Goal: Transaction & Acquisition: Purchase product/service

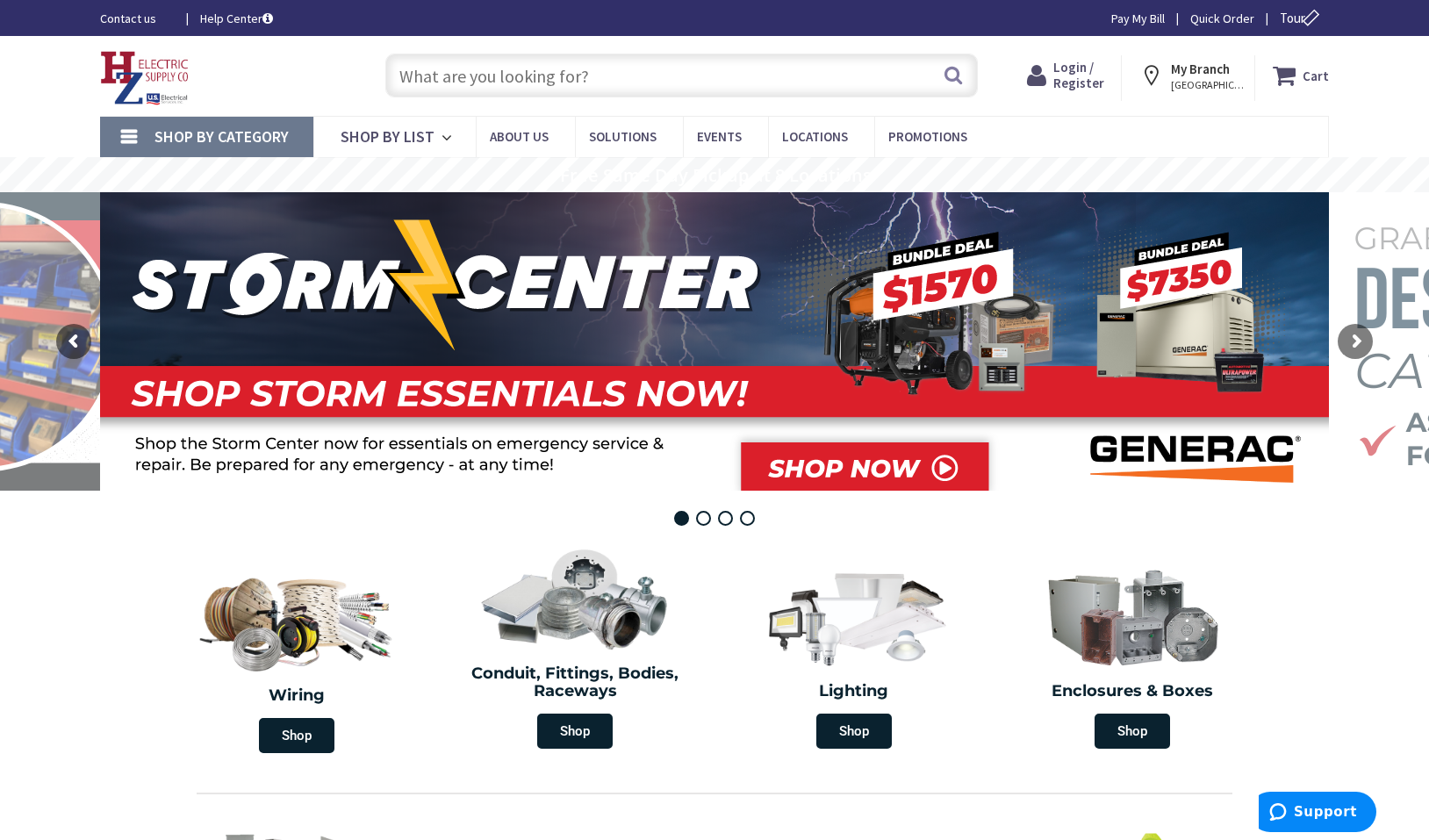
click at [1222, 86] on span "KINGSTON, NY" at bounding box center [1207, 86] width 75 height 14
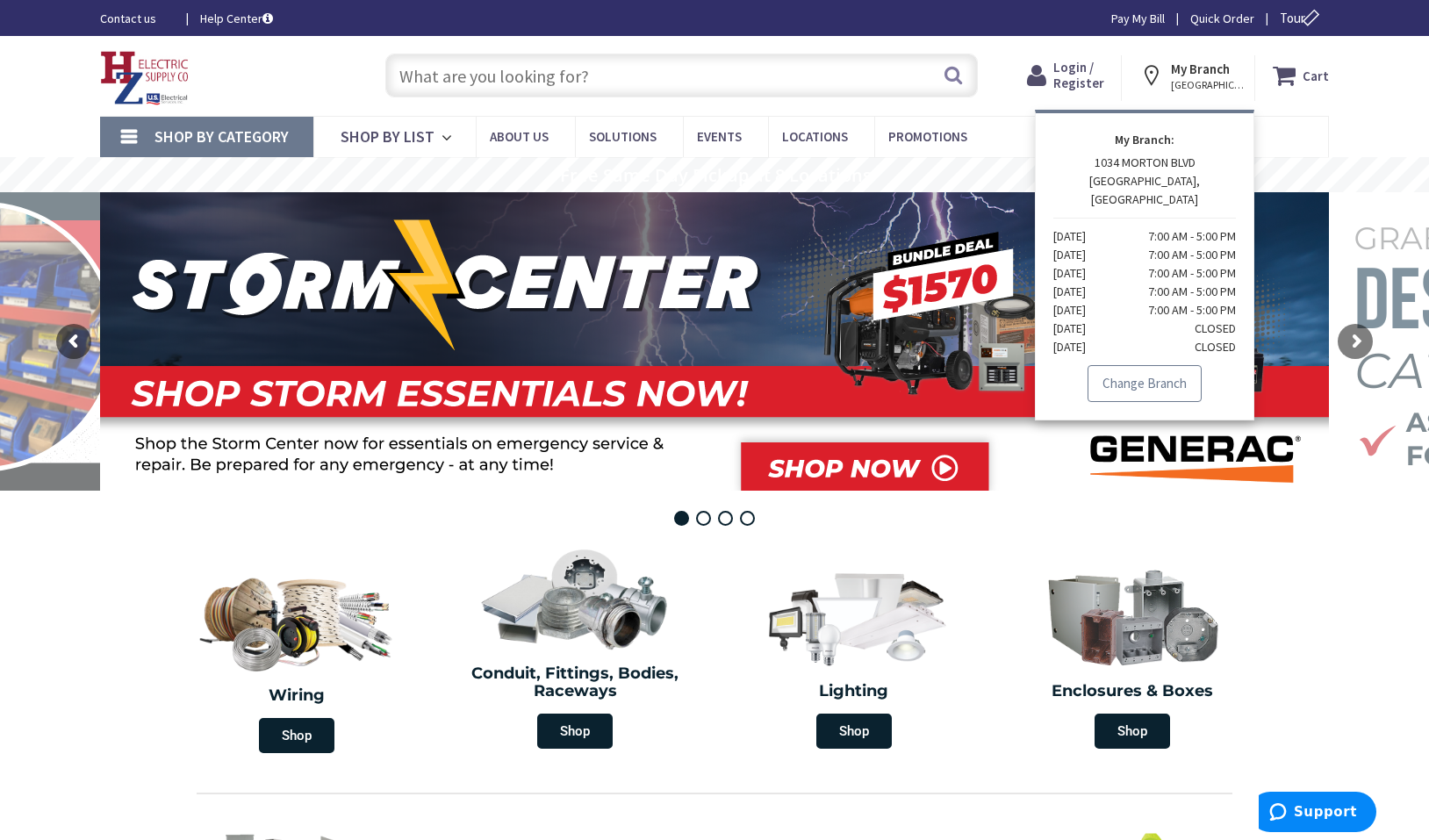
click at [1175, 367] on link "Change Branch" at bounding box center [1144, 384] width 114 height 37
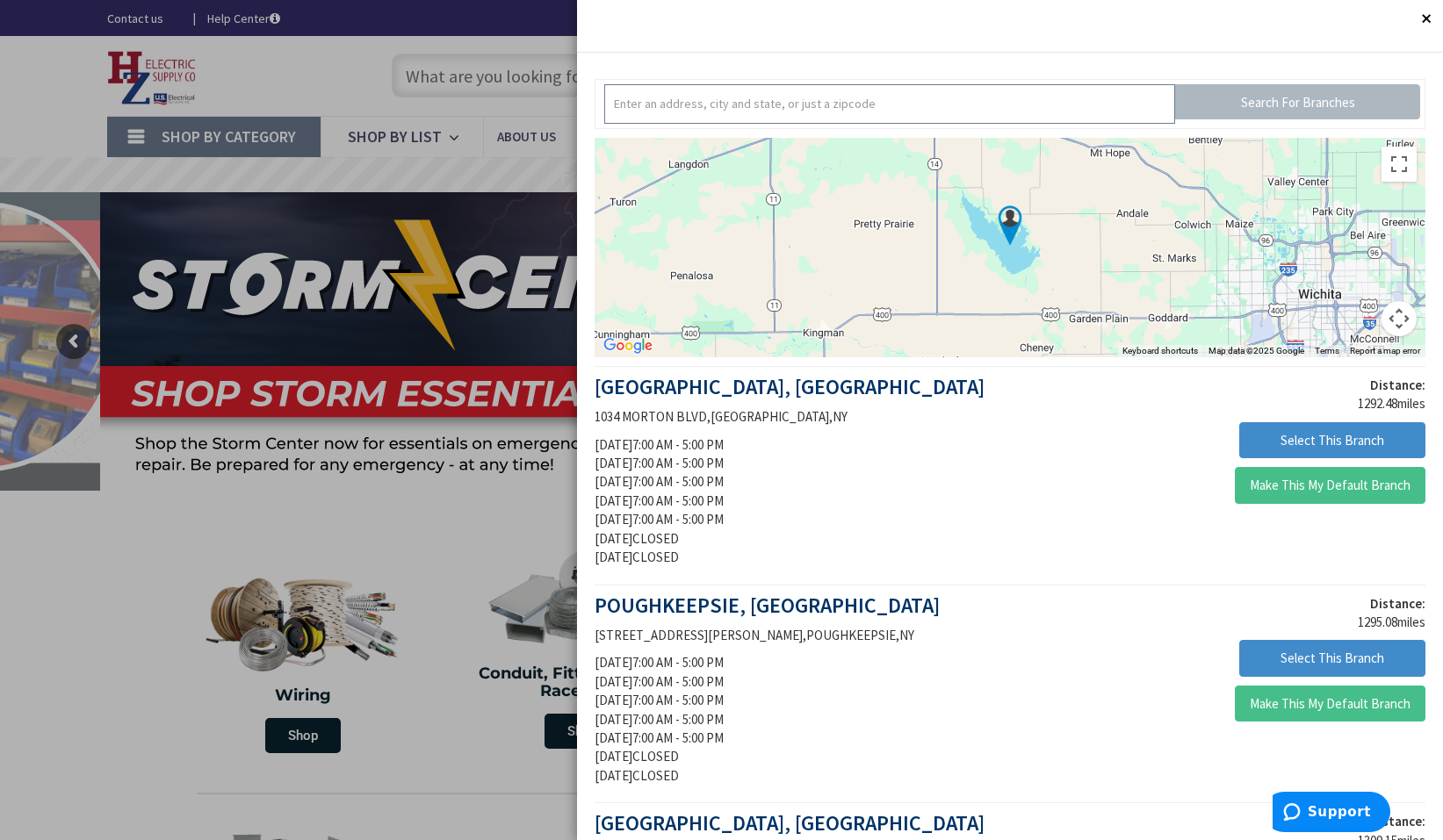
click at [827, 98] on input "text" at bounding box center [890, 104] width 571 height 40
type input "01201"
click at [1294, 99] on input "Search For Branches" at bounding box center [1297, 102] width 245 height 35
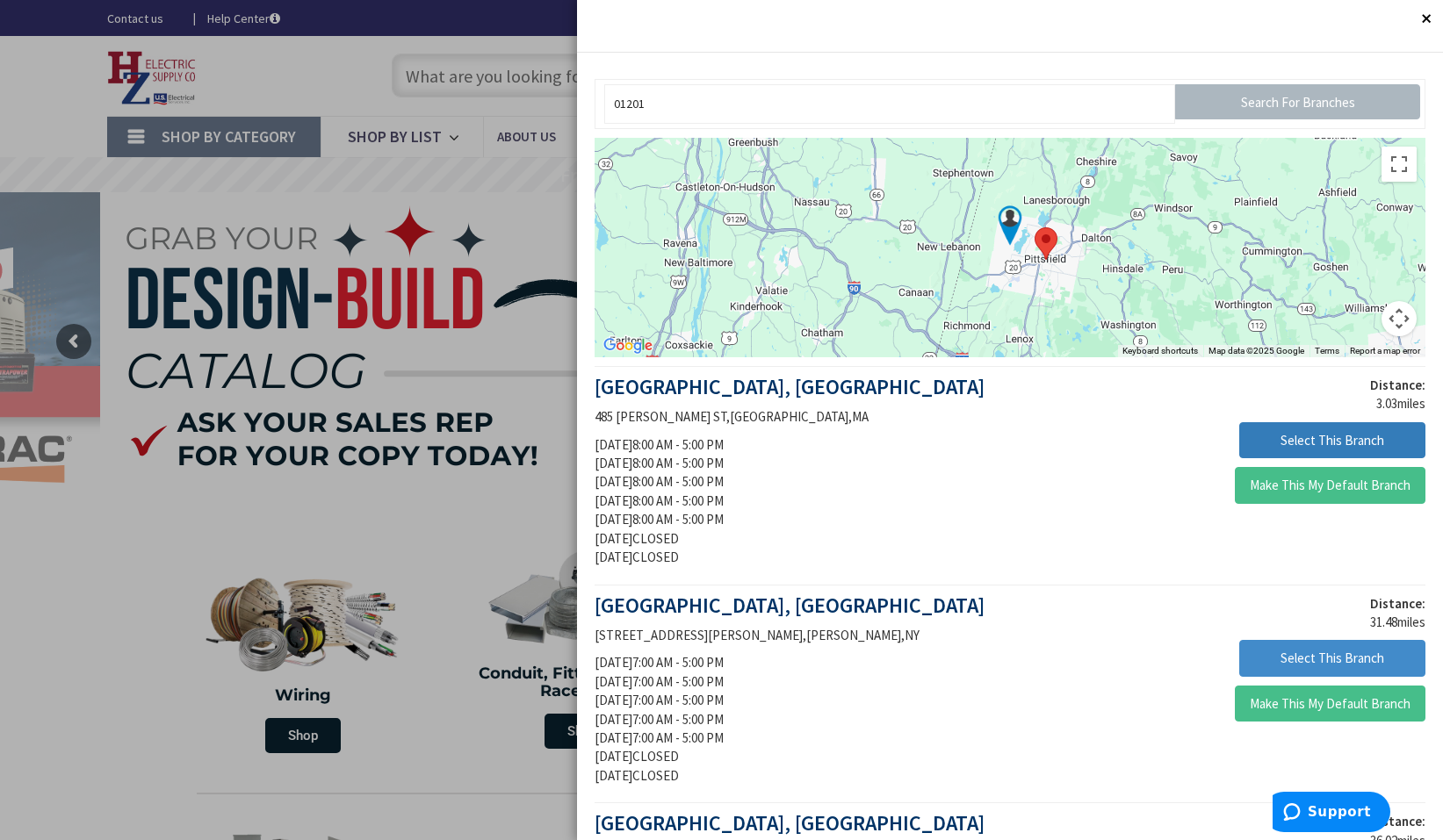
click at [1319, 437] on button "Select This Branch" at bounding box center [1331, 440] width 186 height 37
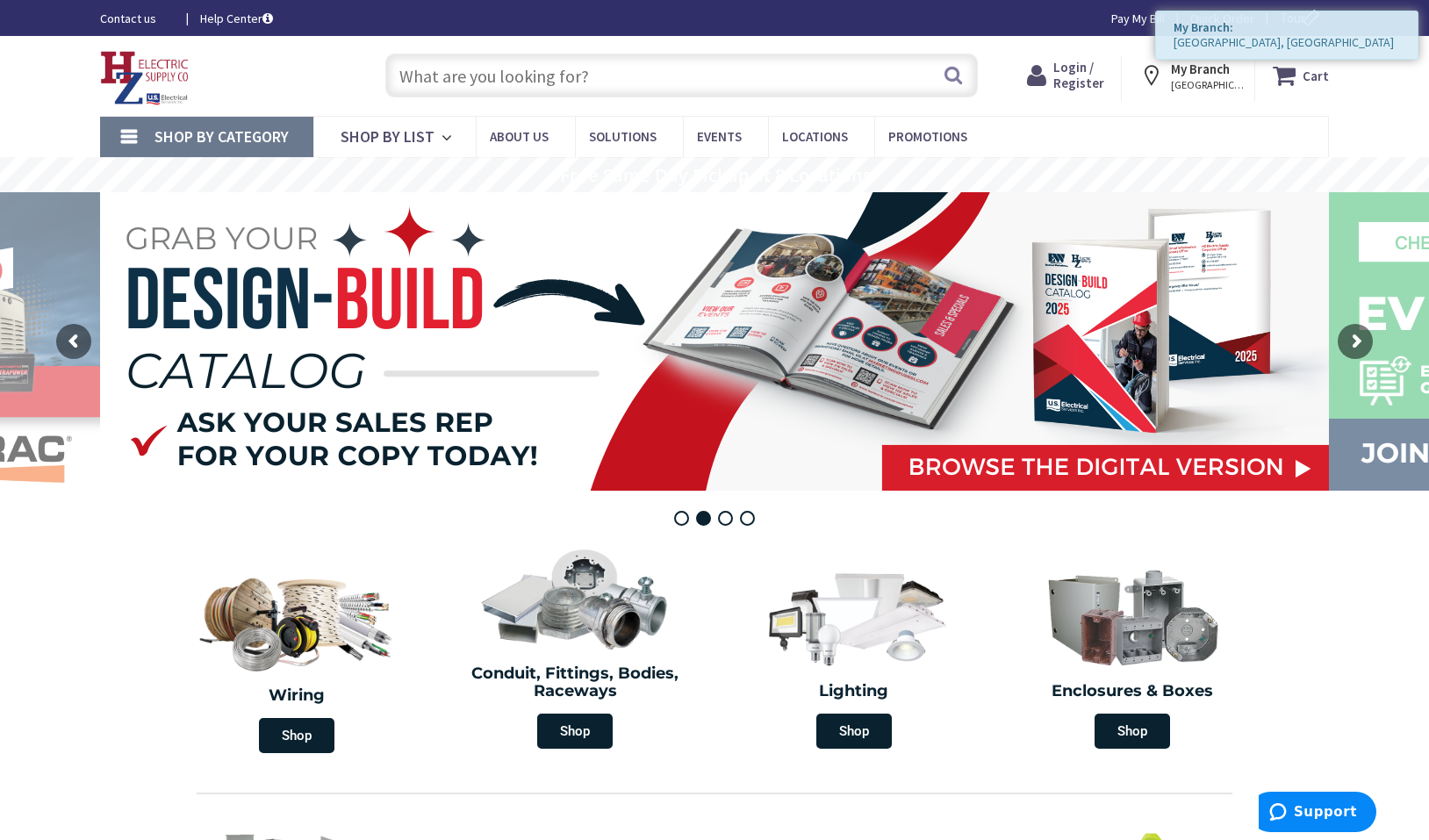
click at [506, 83] on input "text" at bounding box center [682, 75] width 592 height 44
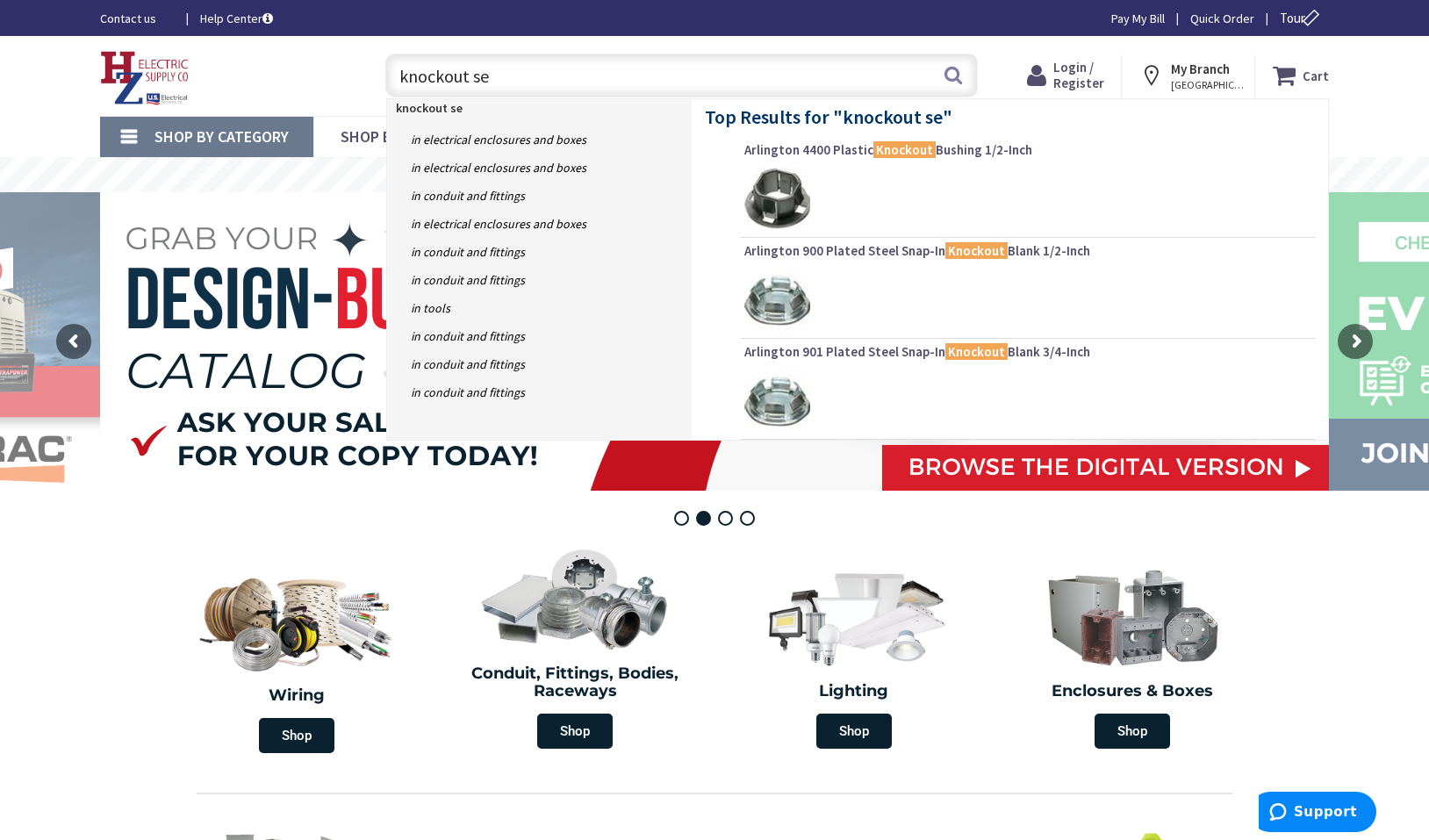
type input "knockout set"
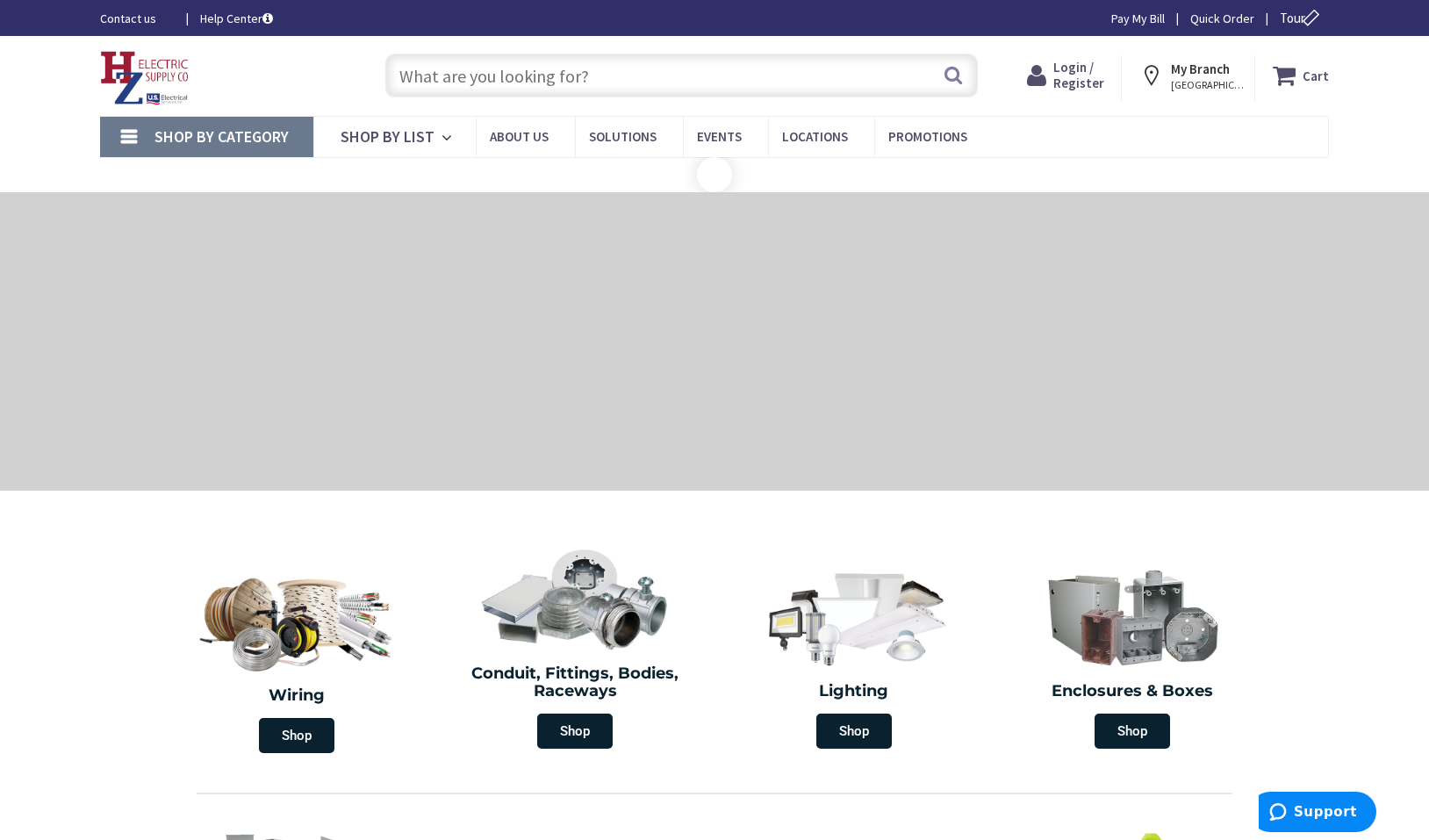
click at [506, 83] on input "text" at bounding box center [682, 75] width 592 height 44
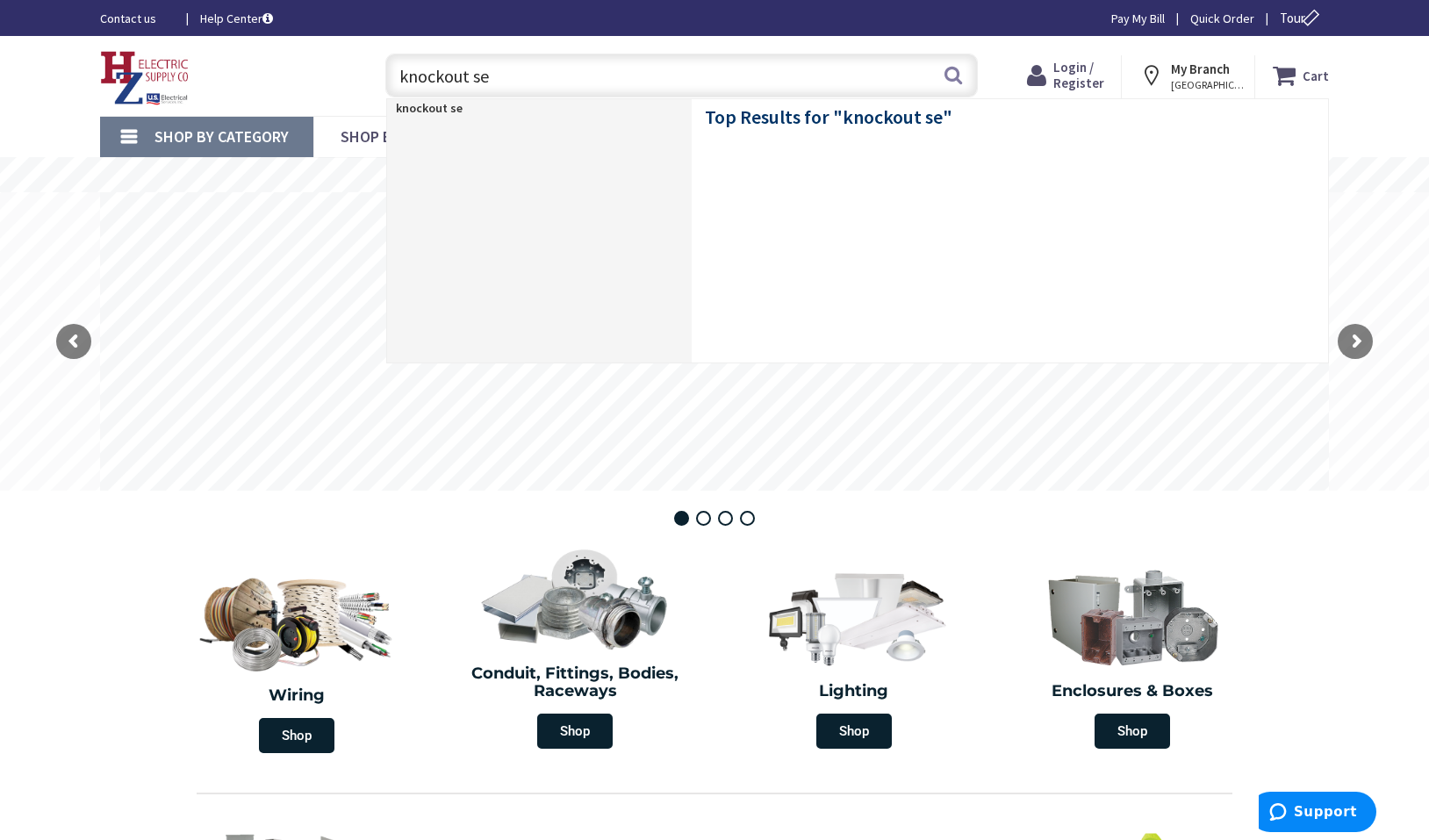
type input "knockout set"
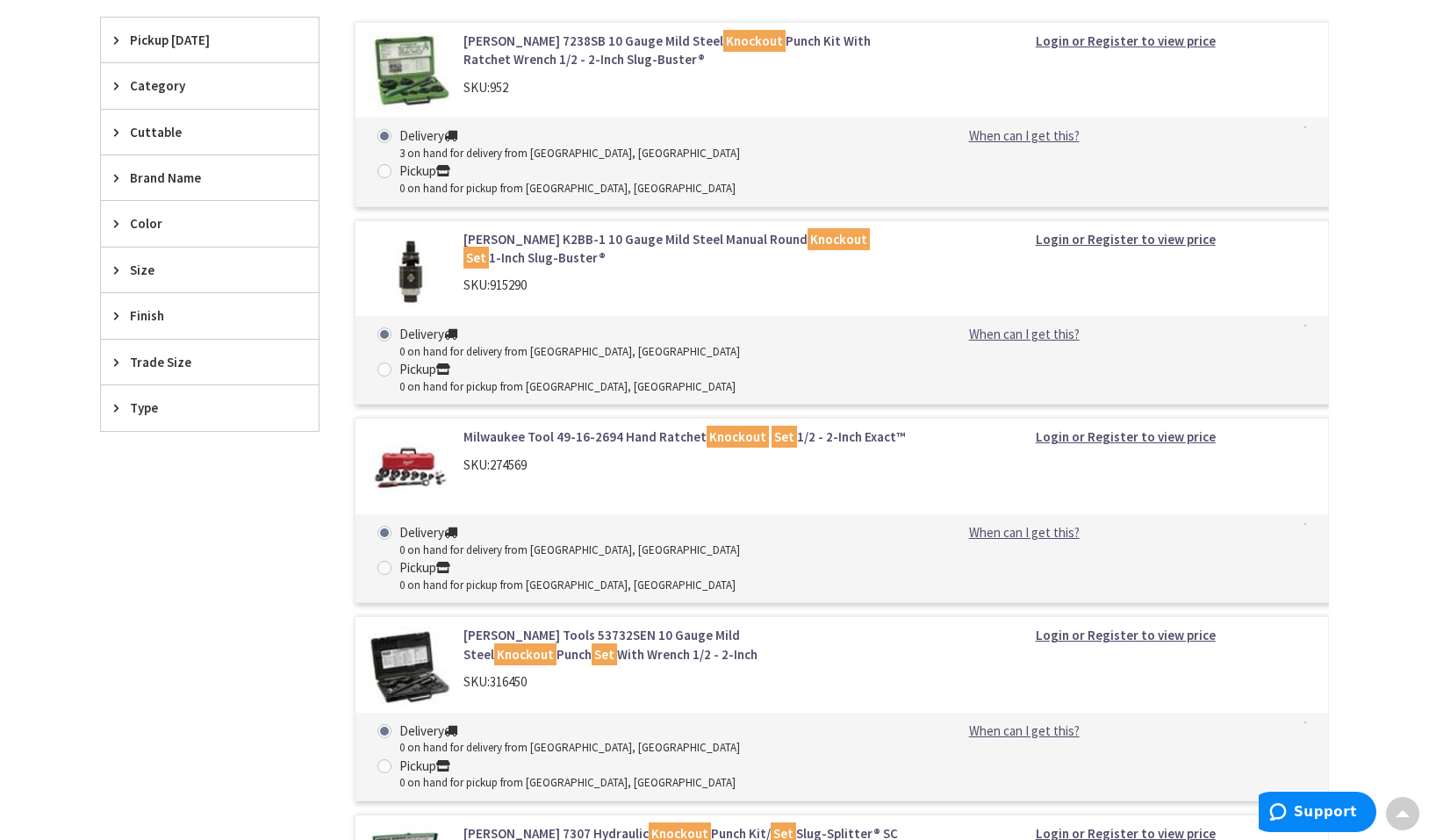
scroll to position [214, 0]
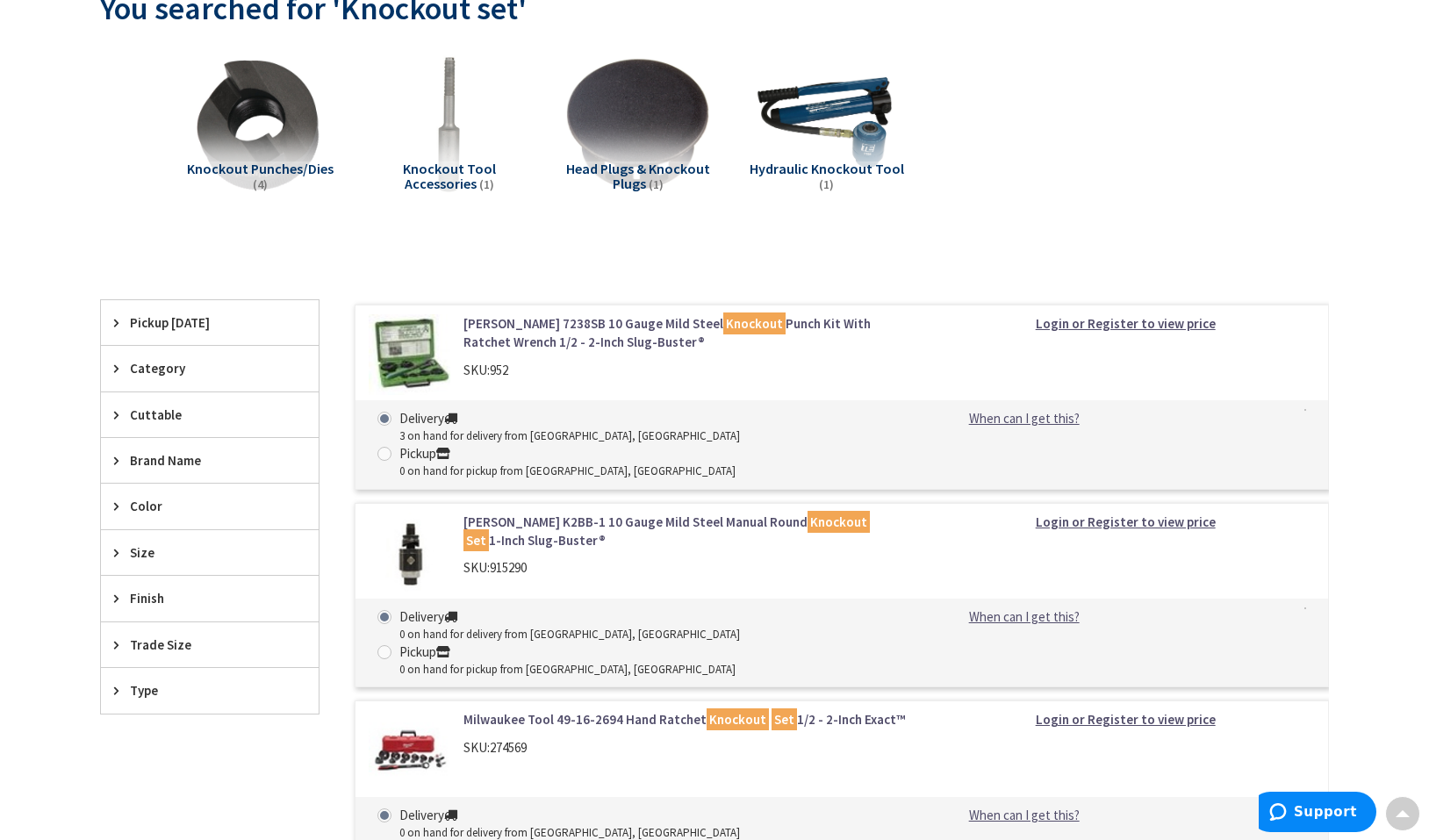
click at [111, 323] on div "Pickup Today" at bounding box center [210, 322] width 218 height 45
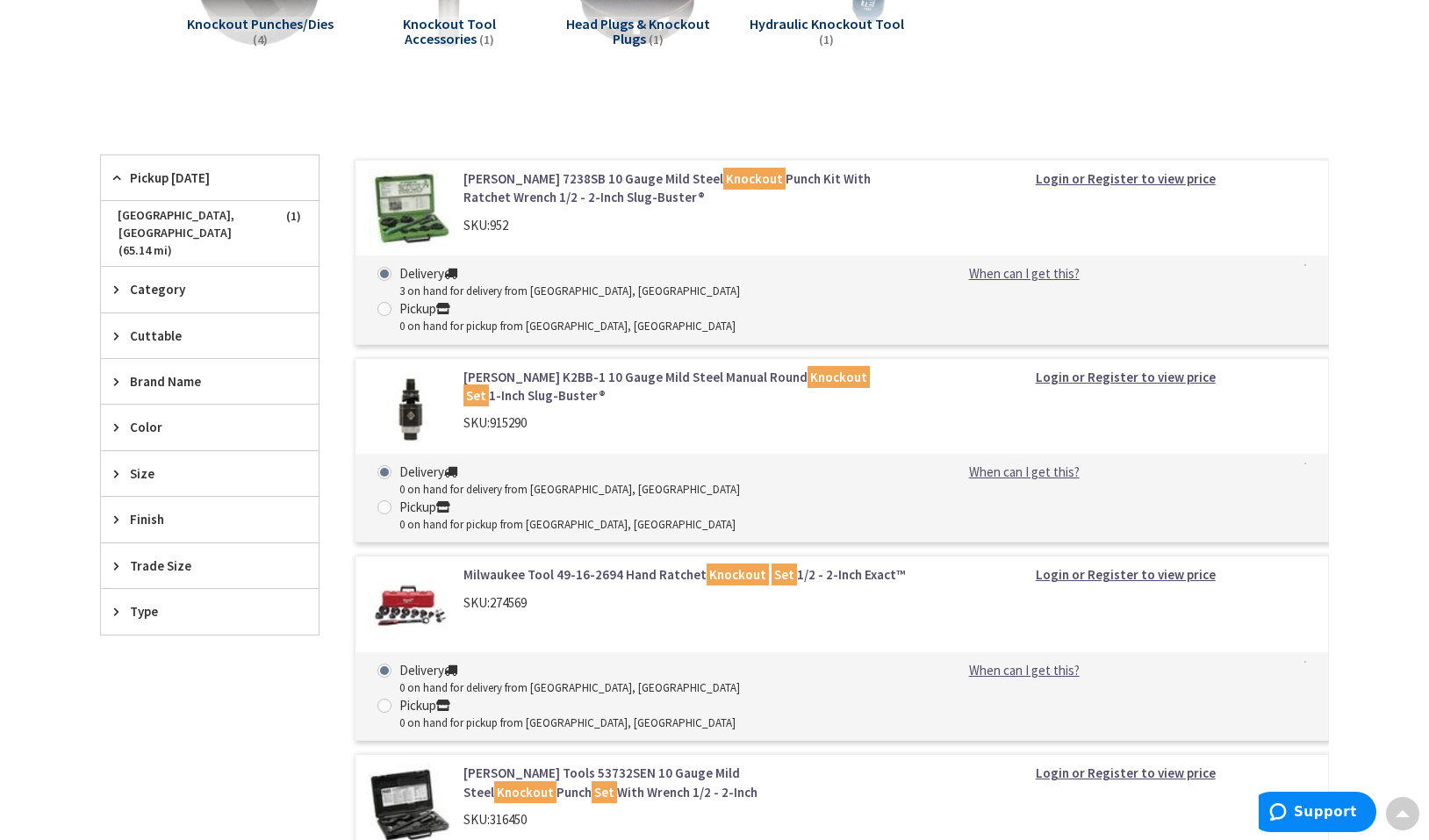
scroll to position [126, 0]
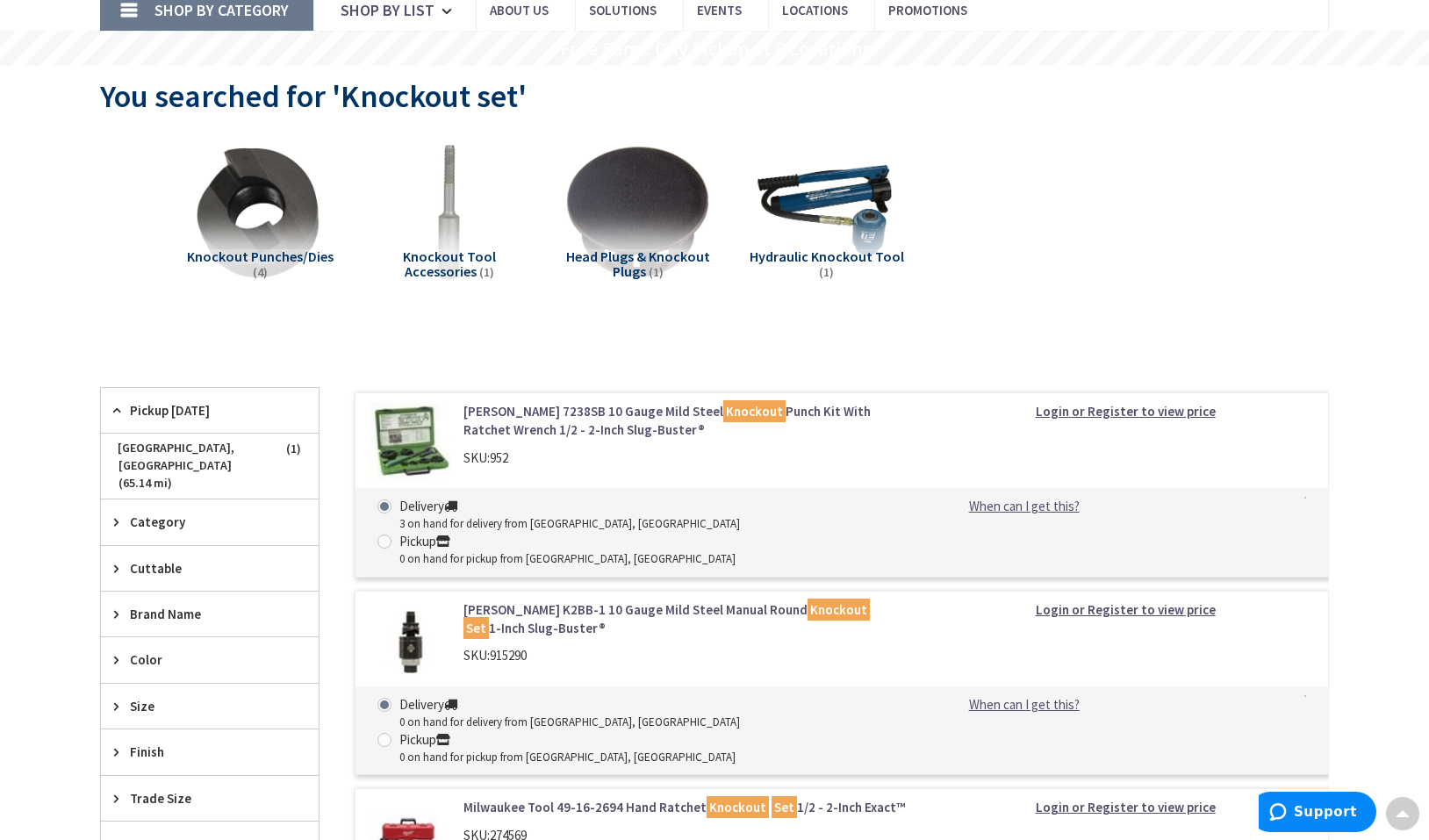
click at [392, 535] on span at bounding box center [384, 542] width 14 height 14
click at [393, 536] on input "Pickup 0 on hand for pickup from Pittsfield, MA" at bounding box center [387, 541] width 12 height 12
radio input "true"
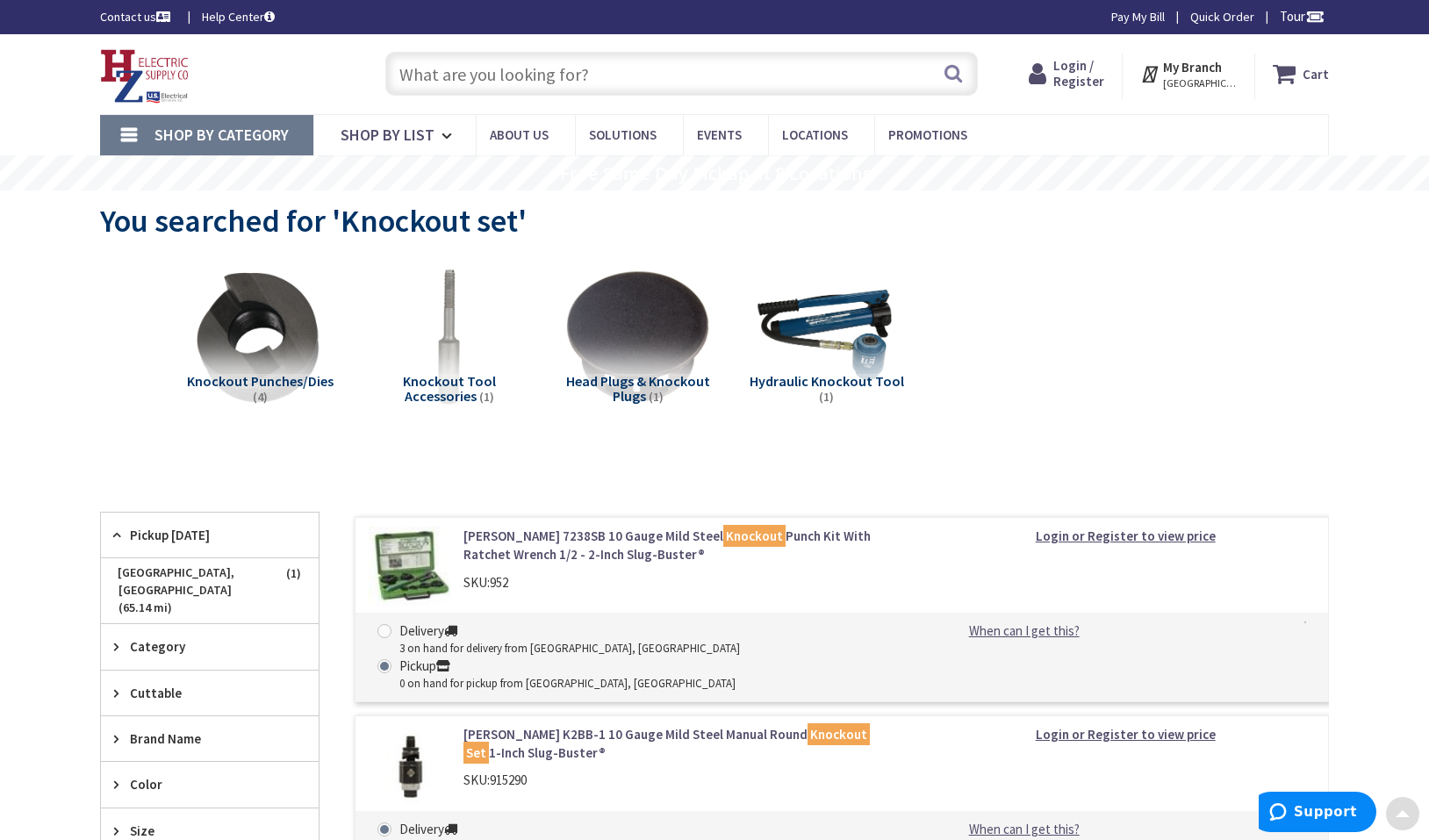
scroll to position [0, 0]
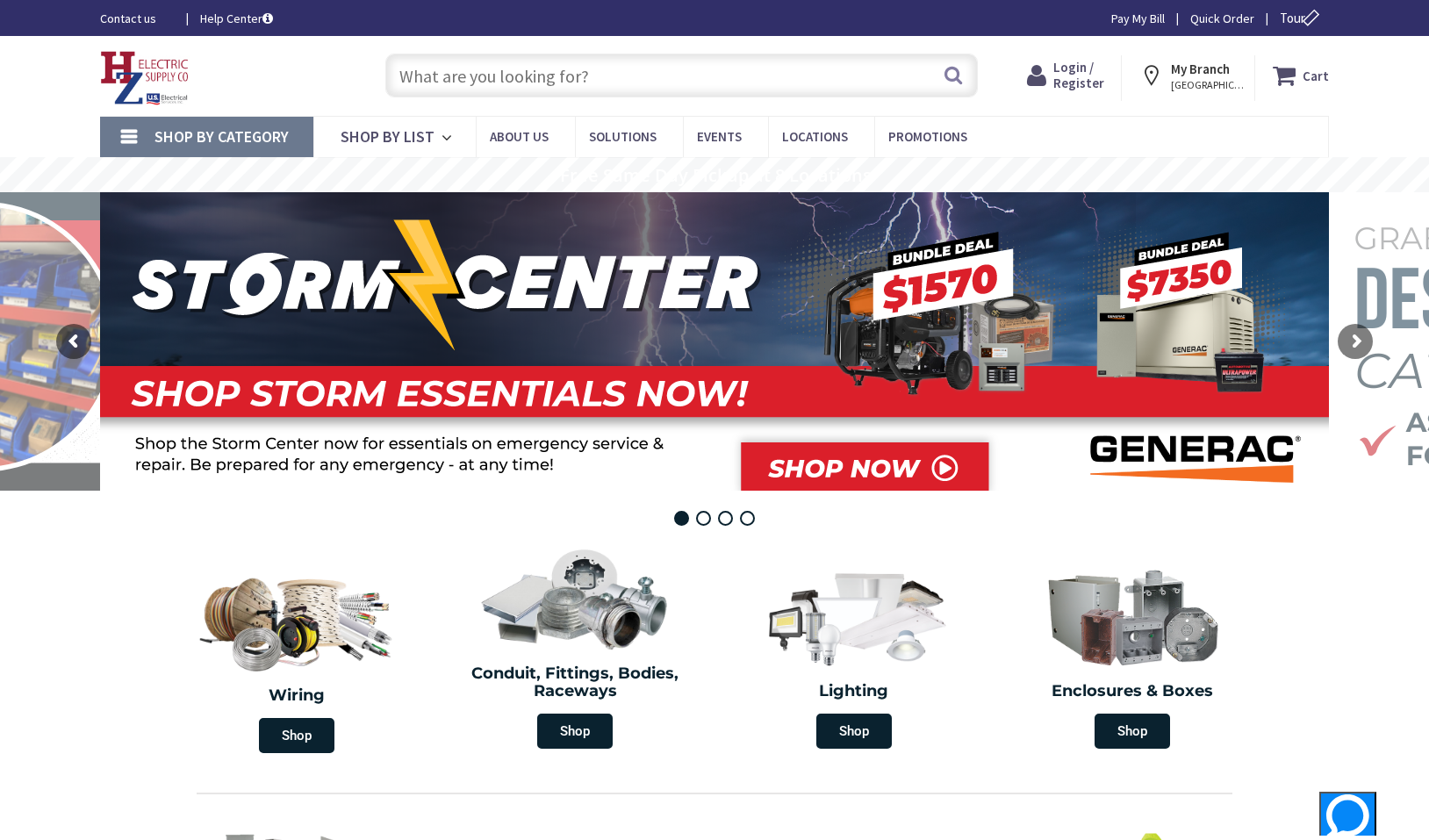
click at [538, 77] on input "text" at bounding box center [682, 75] width 592 height 44
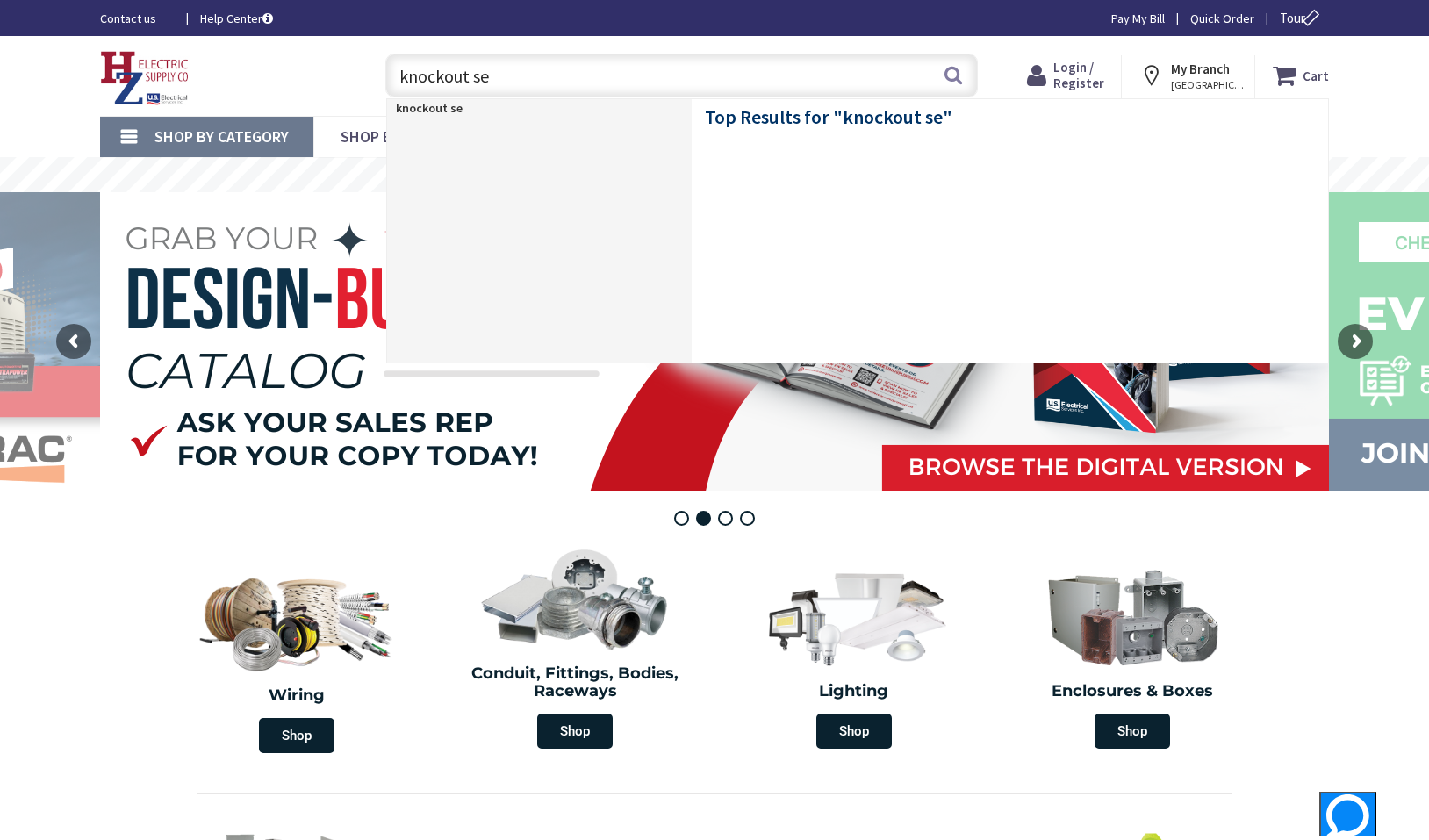
type input "knockout set"
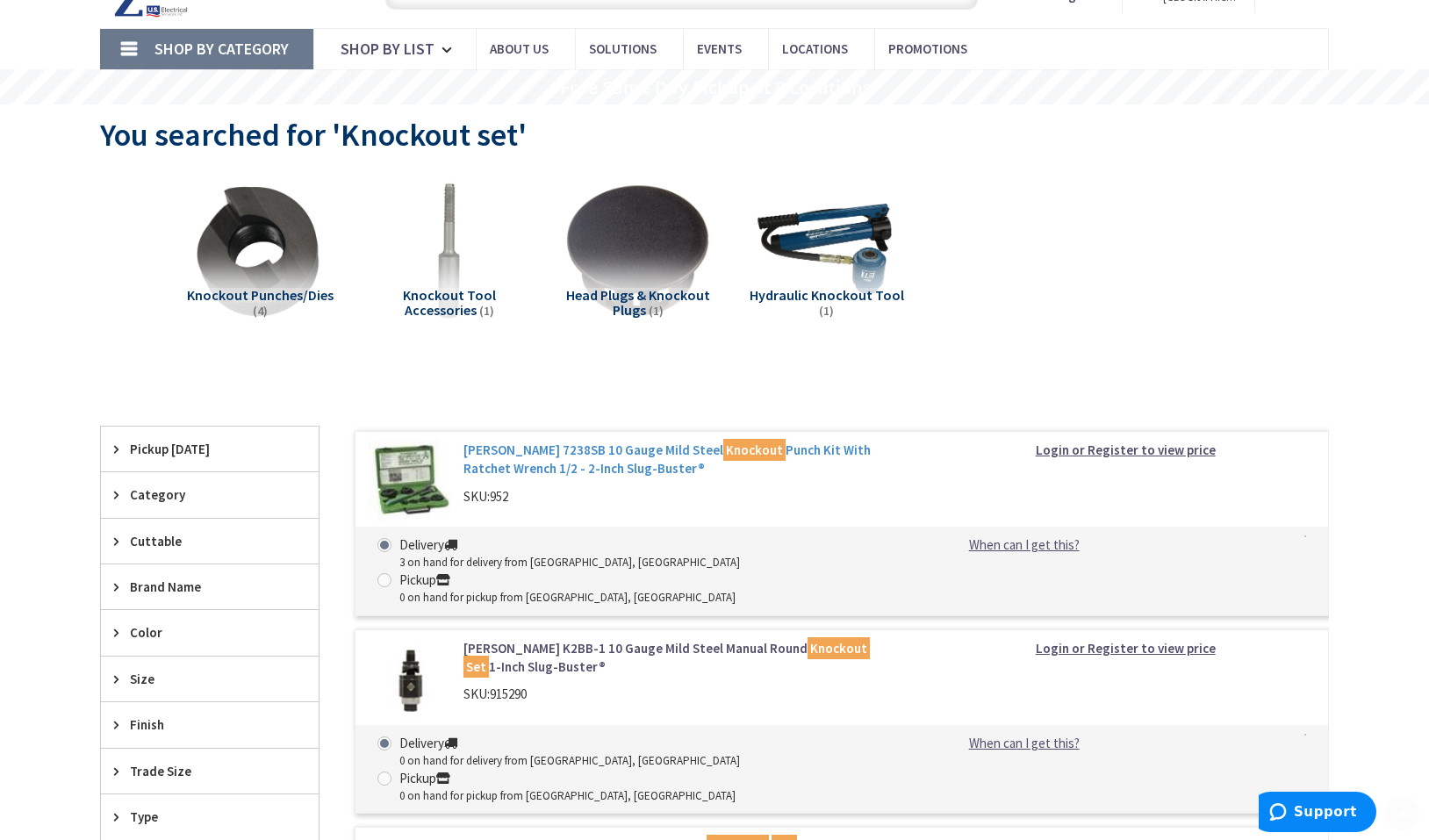
scroll to position [176, 0]
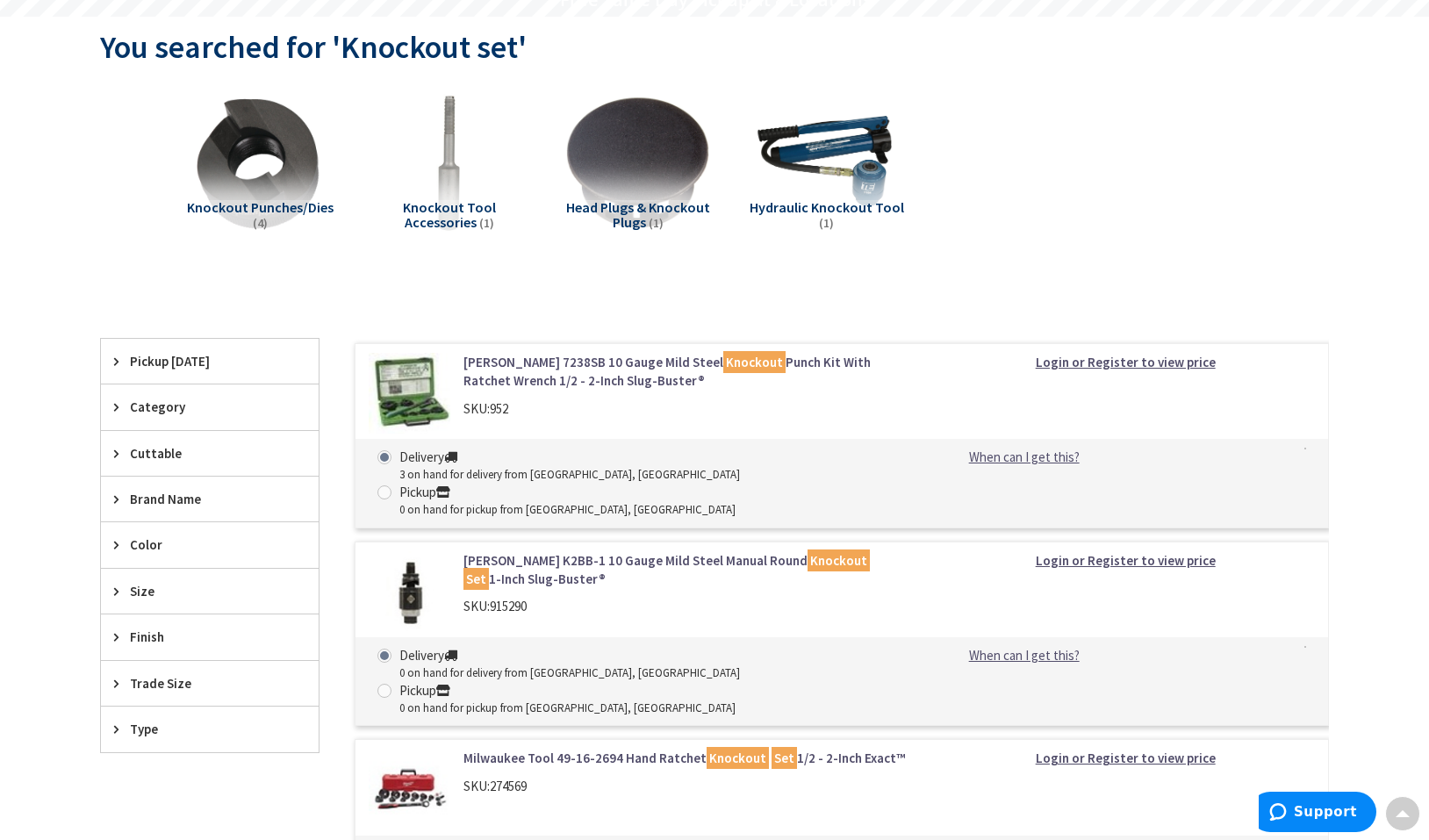
click at [1141, 363] on strong "Login or Register to view price" at bounding box center [1126, 362] width 180 height 17
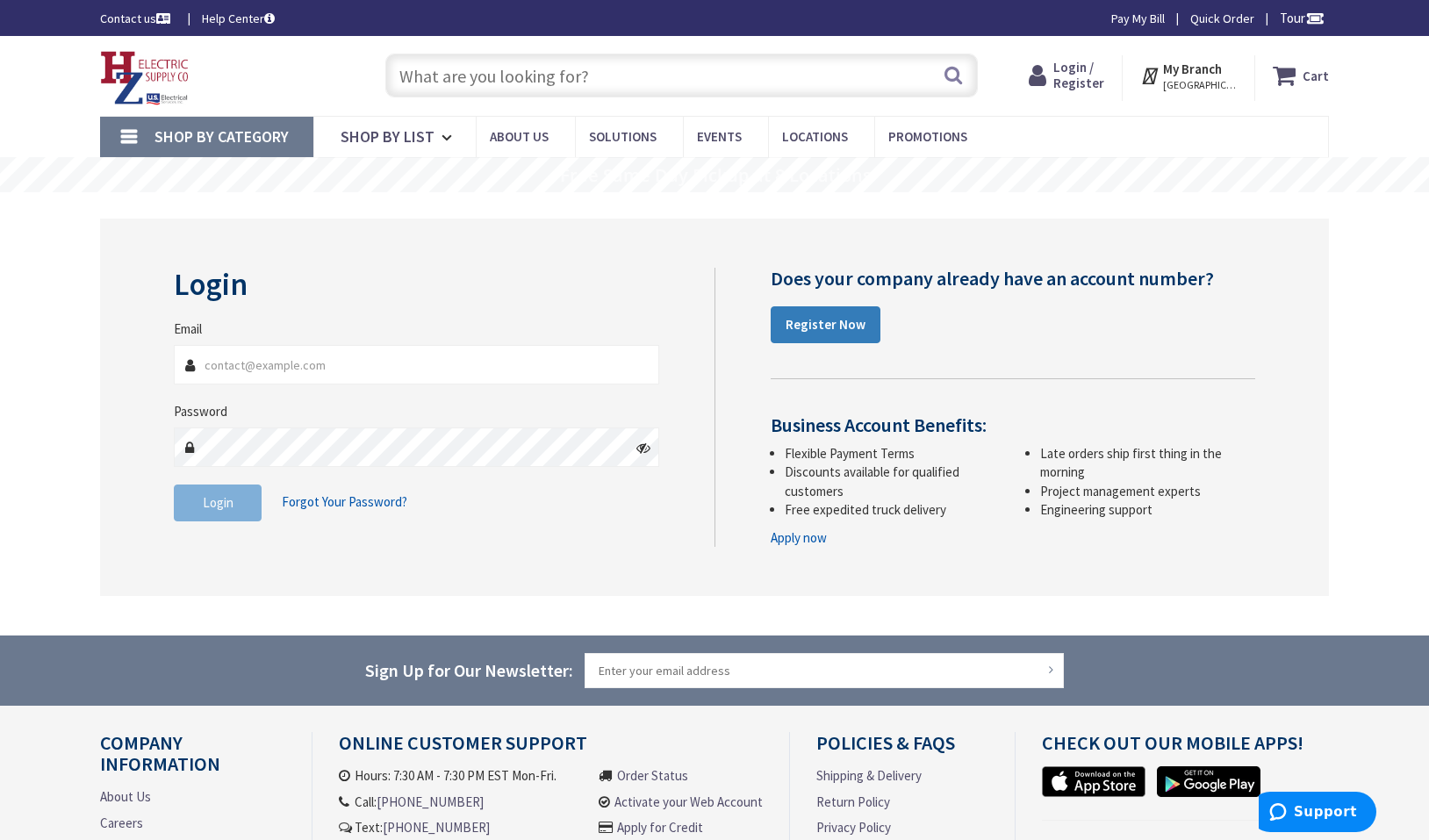
click at [865, 321] on link "Register Now" at bounding box center [826, 324] width 110 height 37
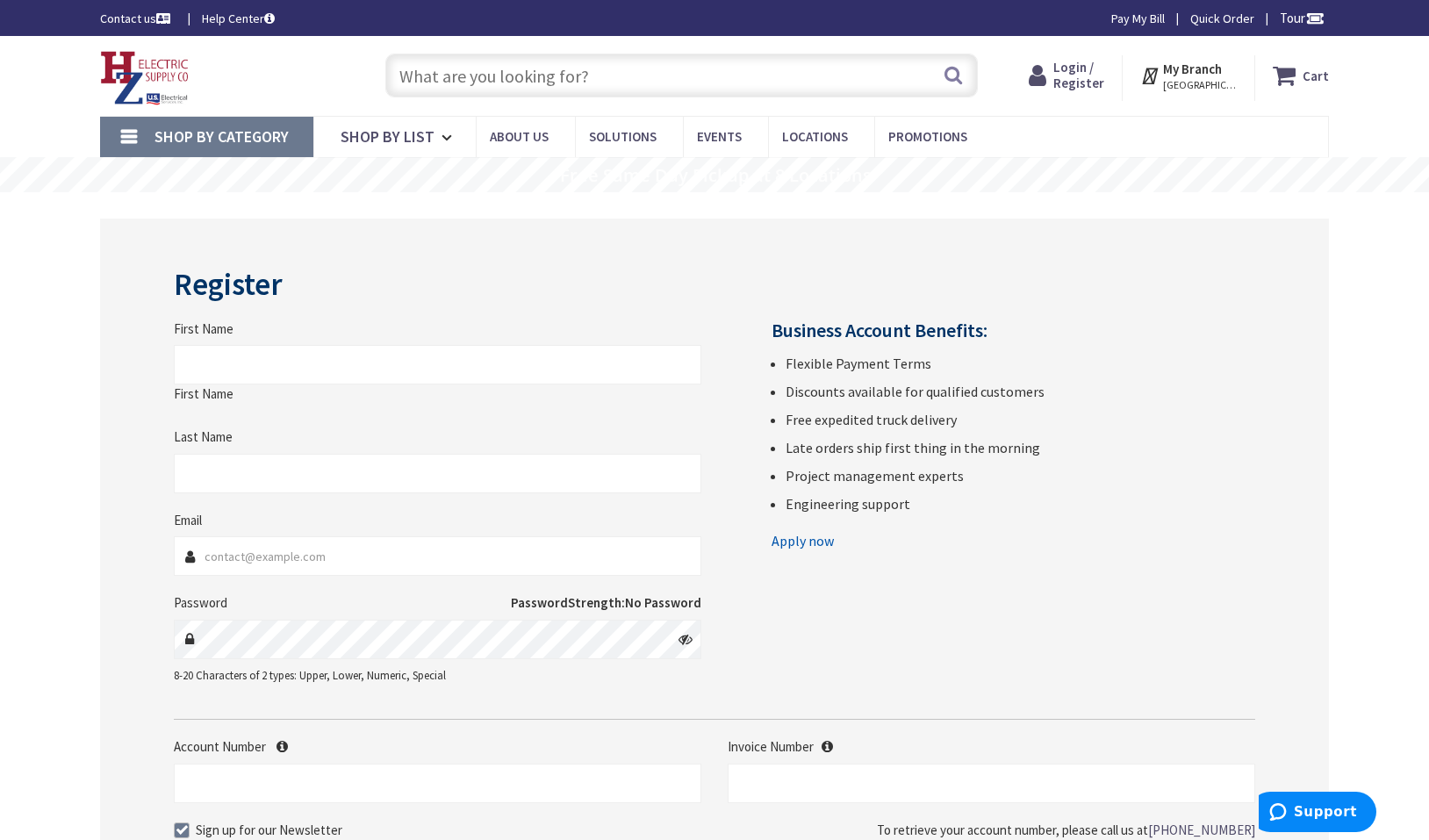
click at [183, 357] on input "First Name" at bounding box center [438, 365] width 528 height 40
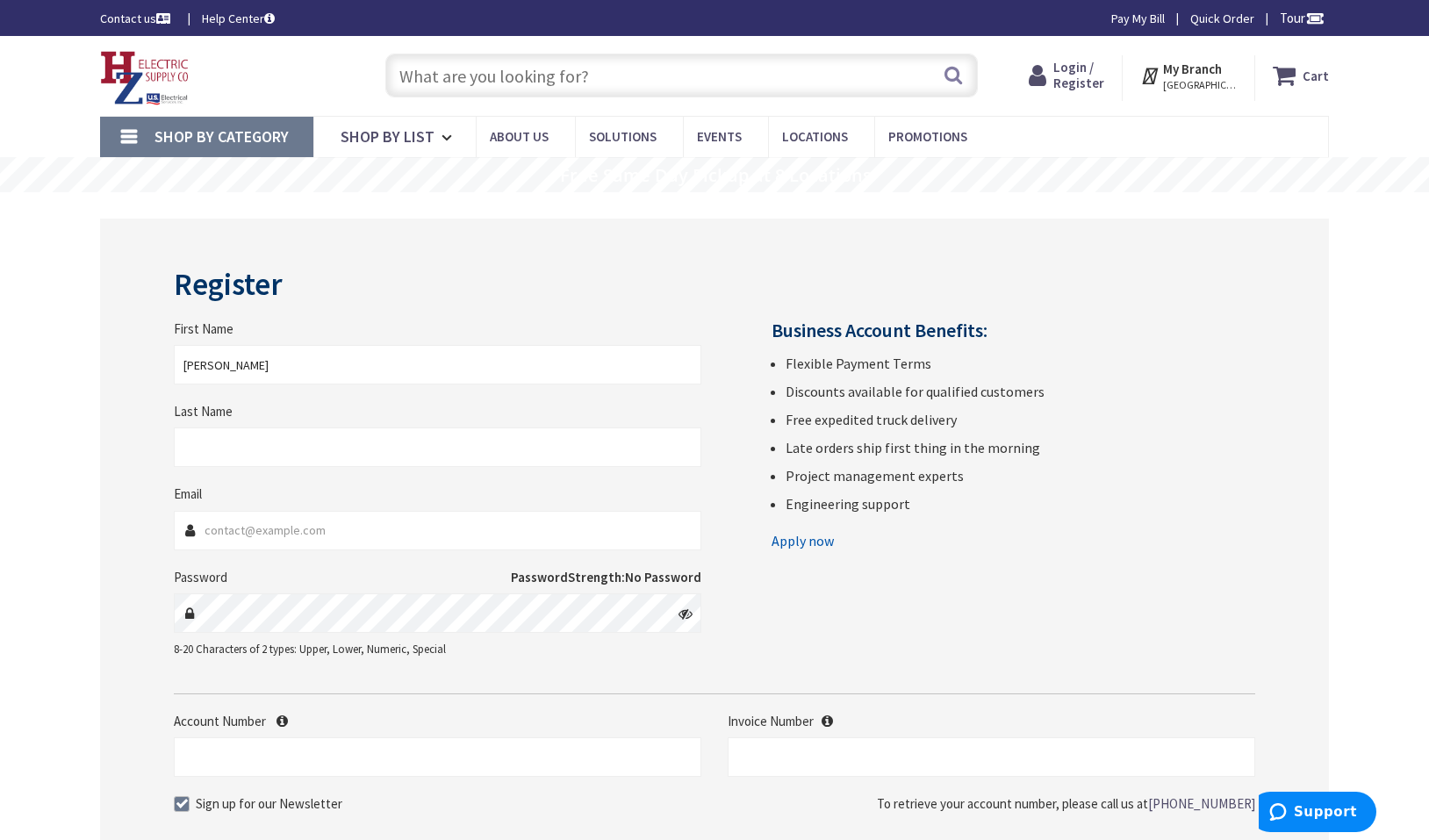
type input "[PERSON_NAME]"
type input "Boska"
click at [108, 541] on div "Register First Name James Last Name Boska Email Password Password" at bounding box center [714, 590] width 1229 height 743
click at [223, 537] on input "Email" at bounding box center [438, 530] width 528 height 40
type input "jamesboska@gmail.com"
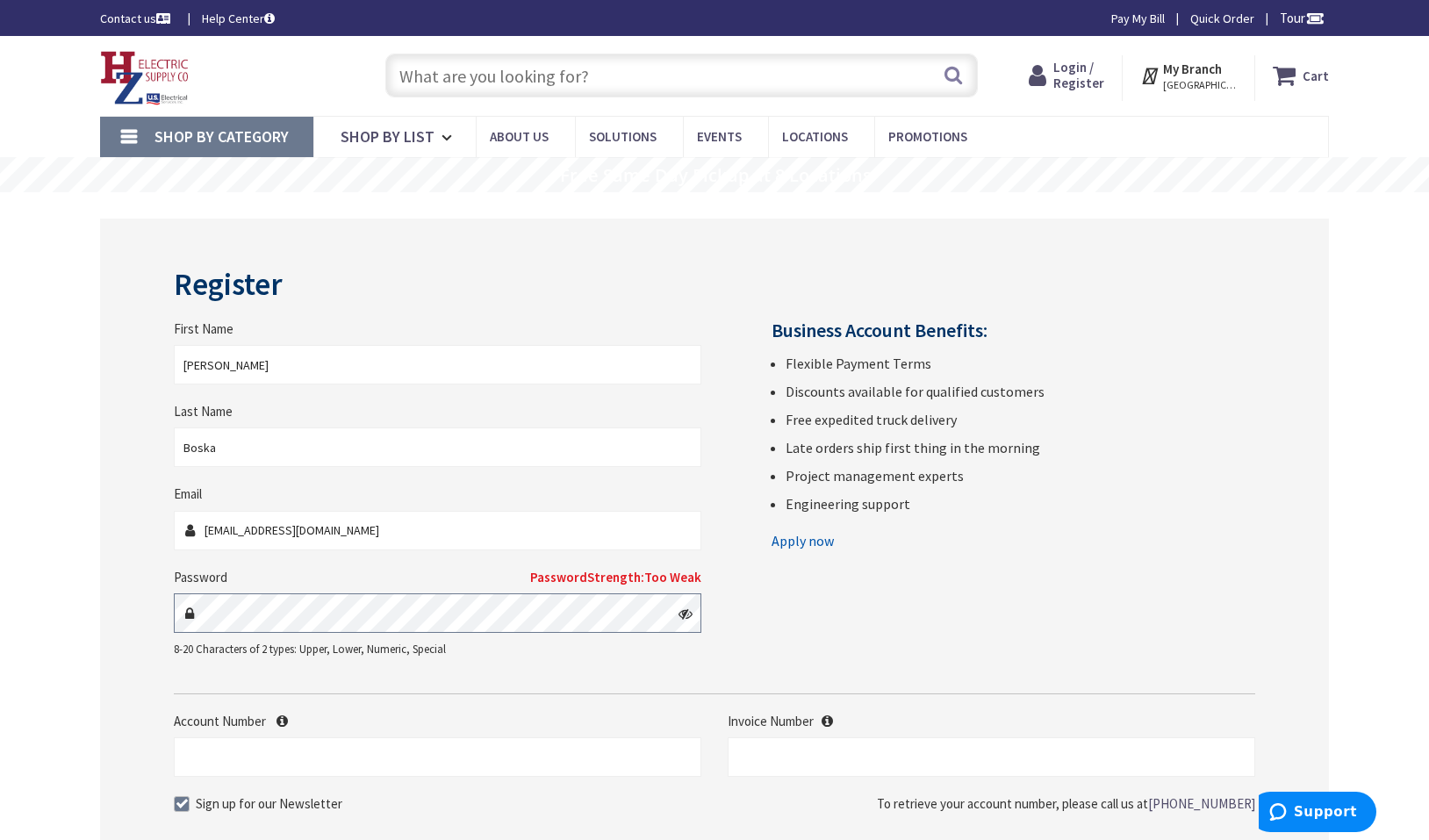
scroll to position [87, 0]
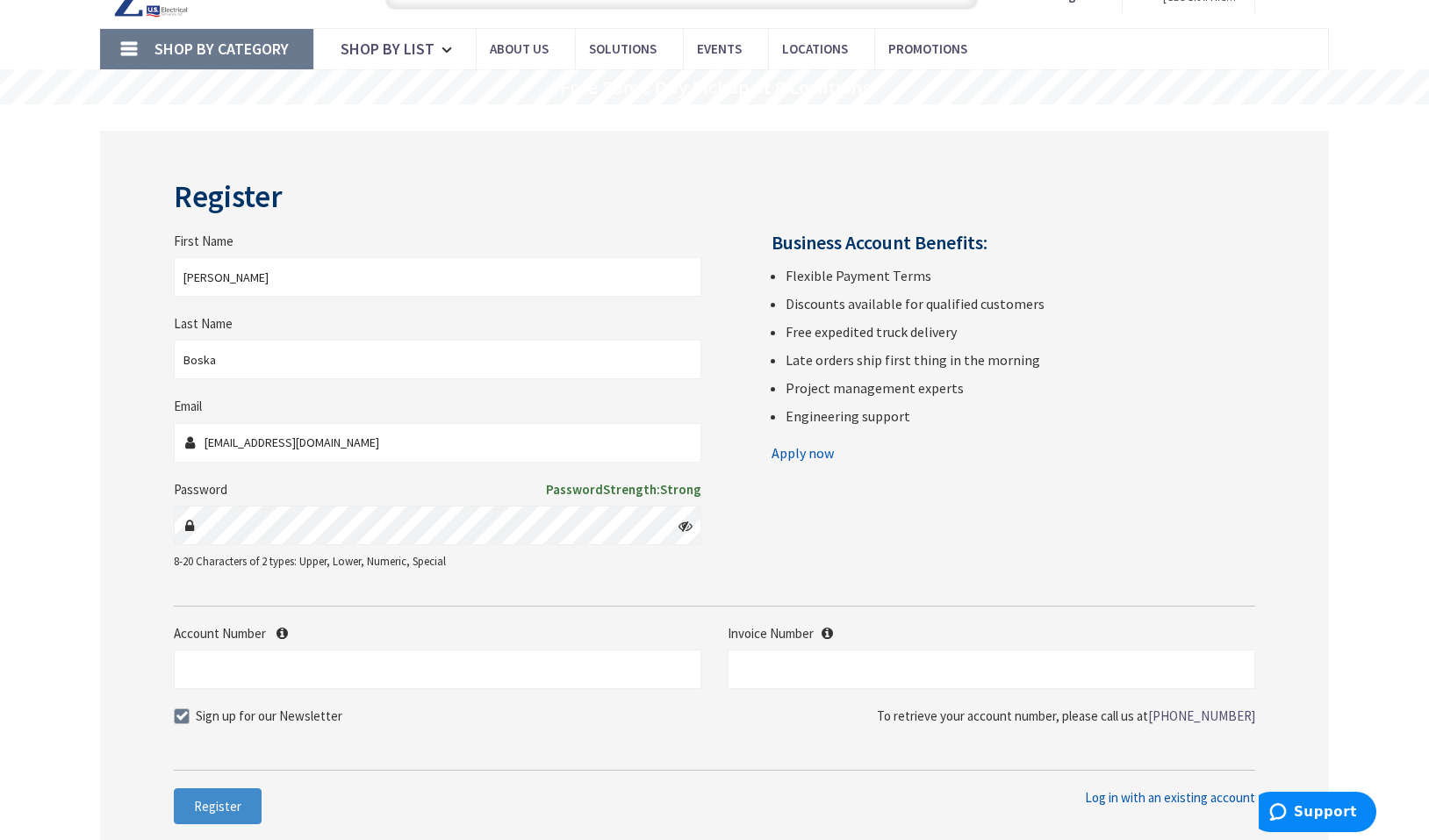
click at [81, 603] on main "Register First Name James Last Name Boska Email jamesboska@gmail.com Password P…" at bounding box center [714, 535] width 1316 height 861
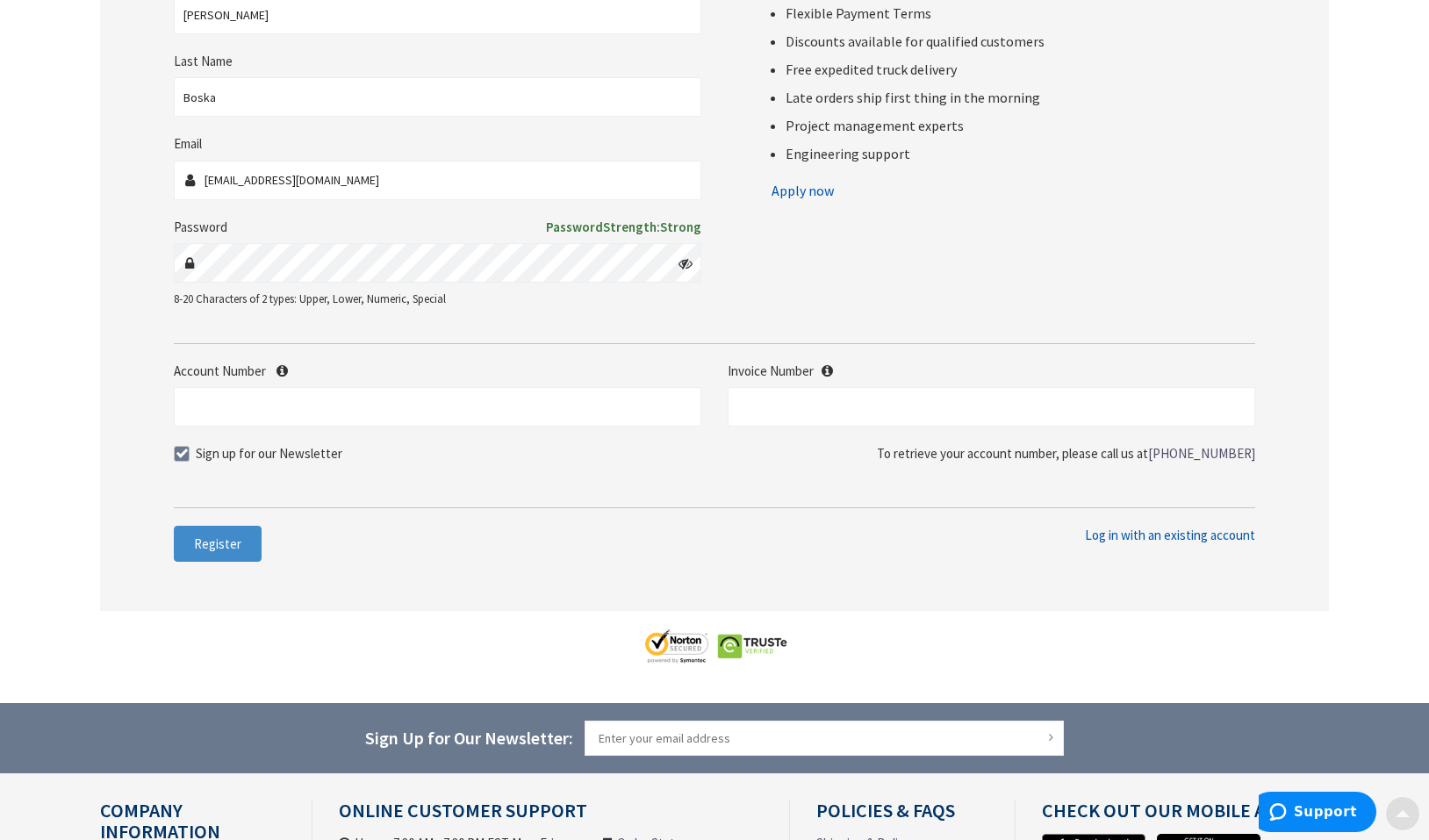
scroll to position [351, 0]
click at [177, 453] on span at bounding box center [182, 453] width 16 height 16
click at [178, 453] on input "Sign up for our Newsletter" at bounding box center [184, 452] width 12 height 12
checkbox input "false"
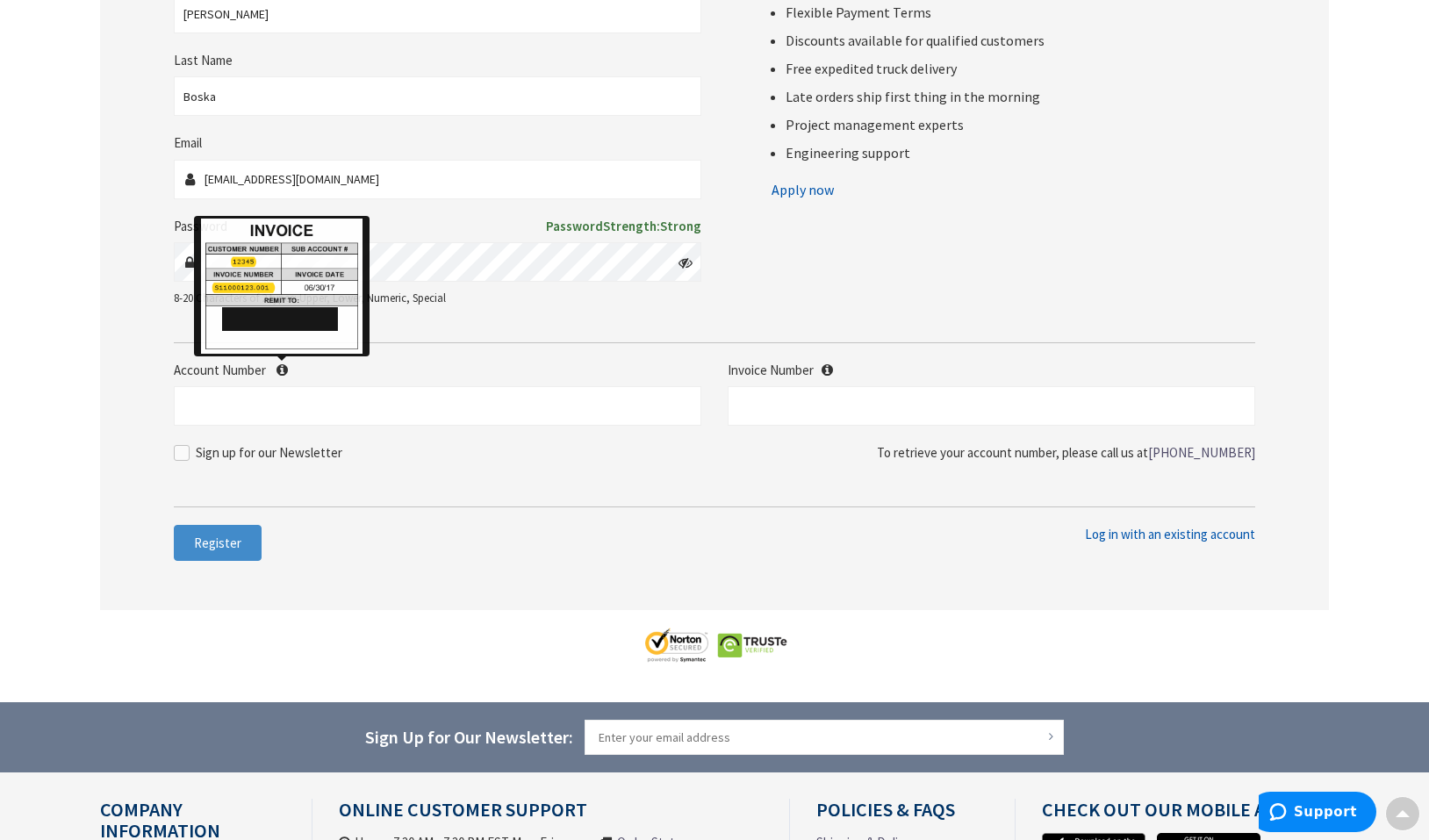
click at [284, 367] on icon at bounding box center [282, 370] width 12 height 14
click at [284, 386] on input "Account Number" at bounding box center [438, 406] width 528 height 40
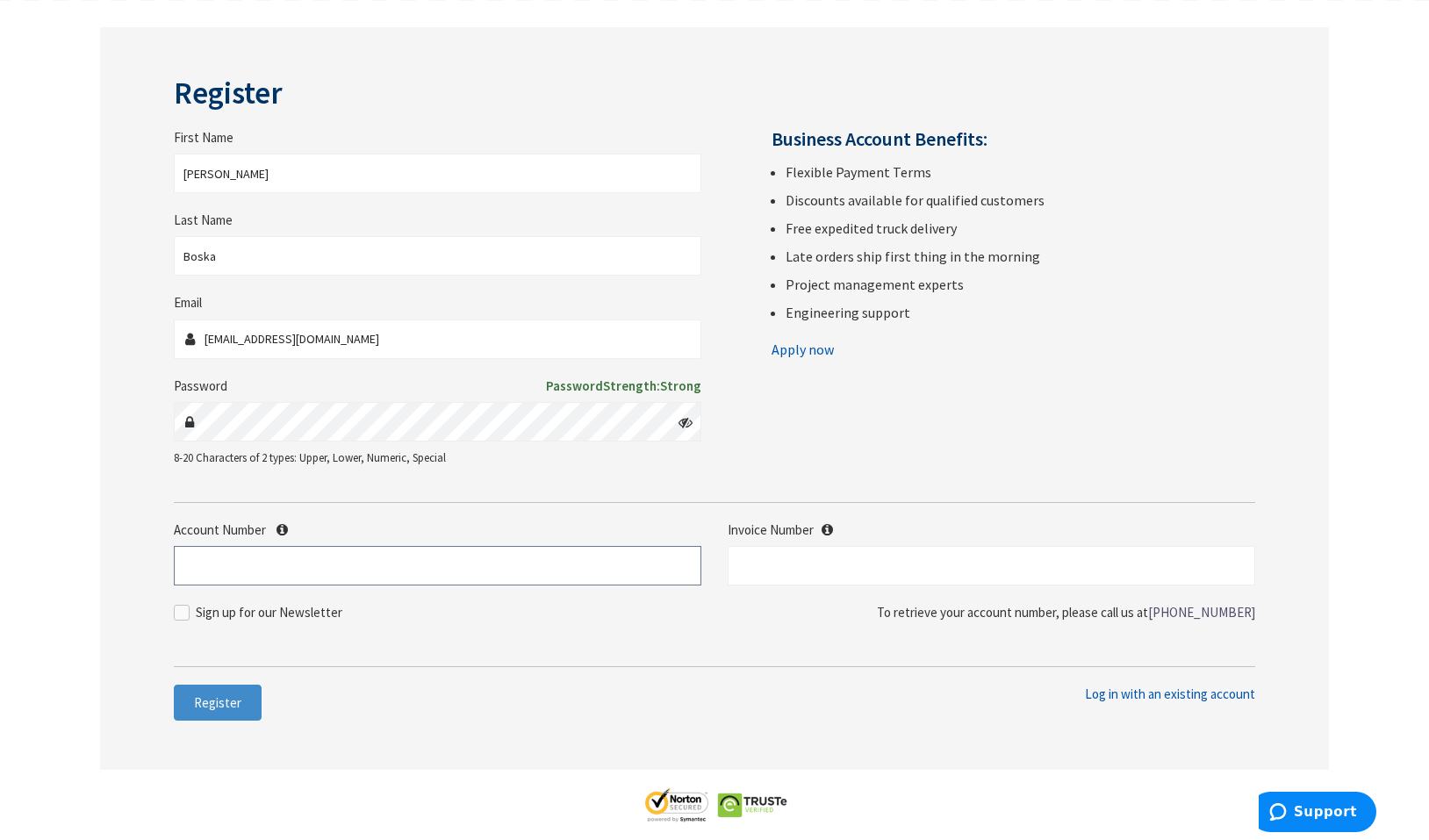
scroll to position [263, 0]
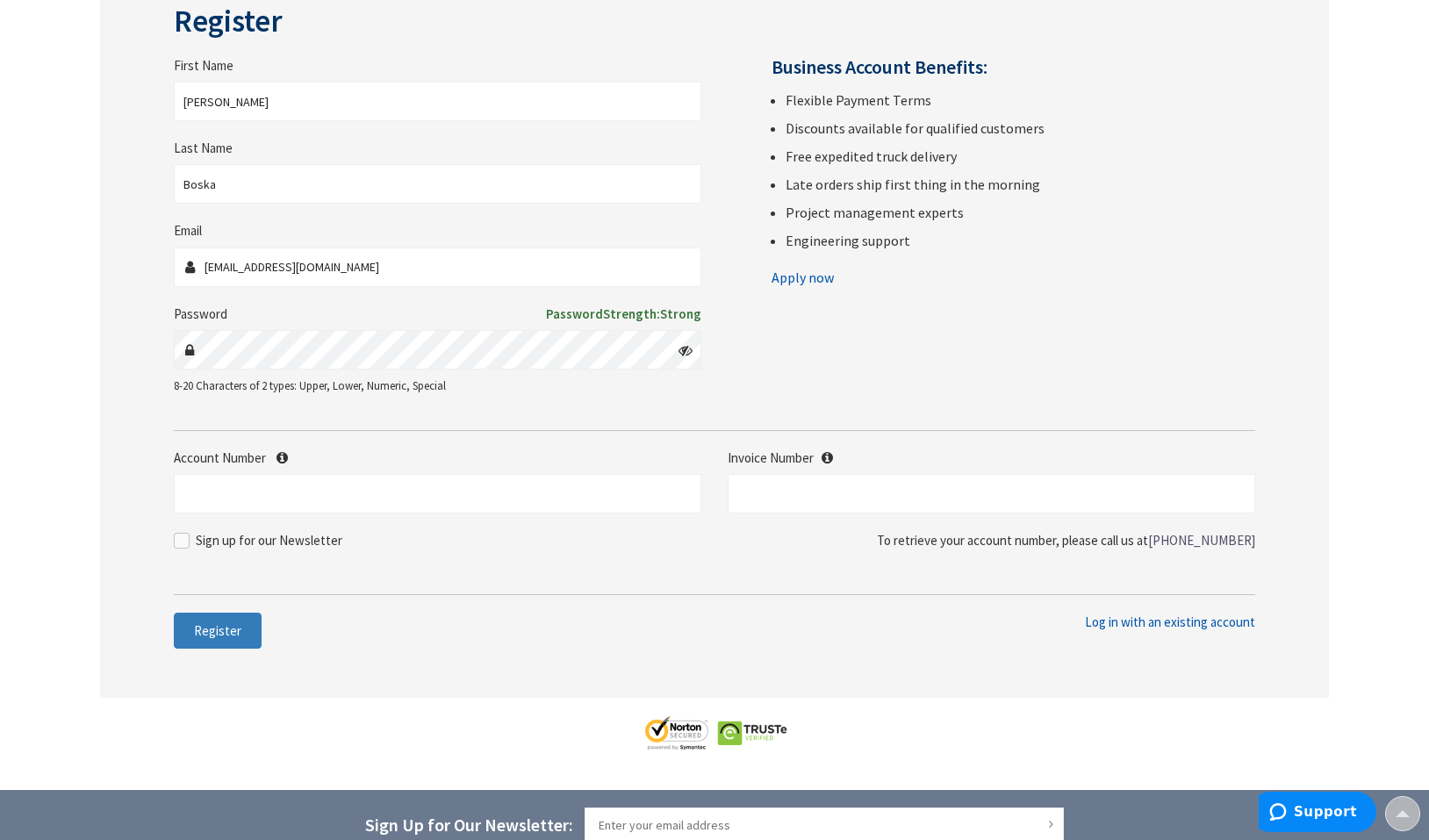
click at [229, 631] on span "Register" at bounding box center [217, 630] width 48 height 17
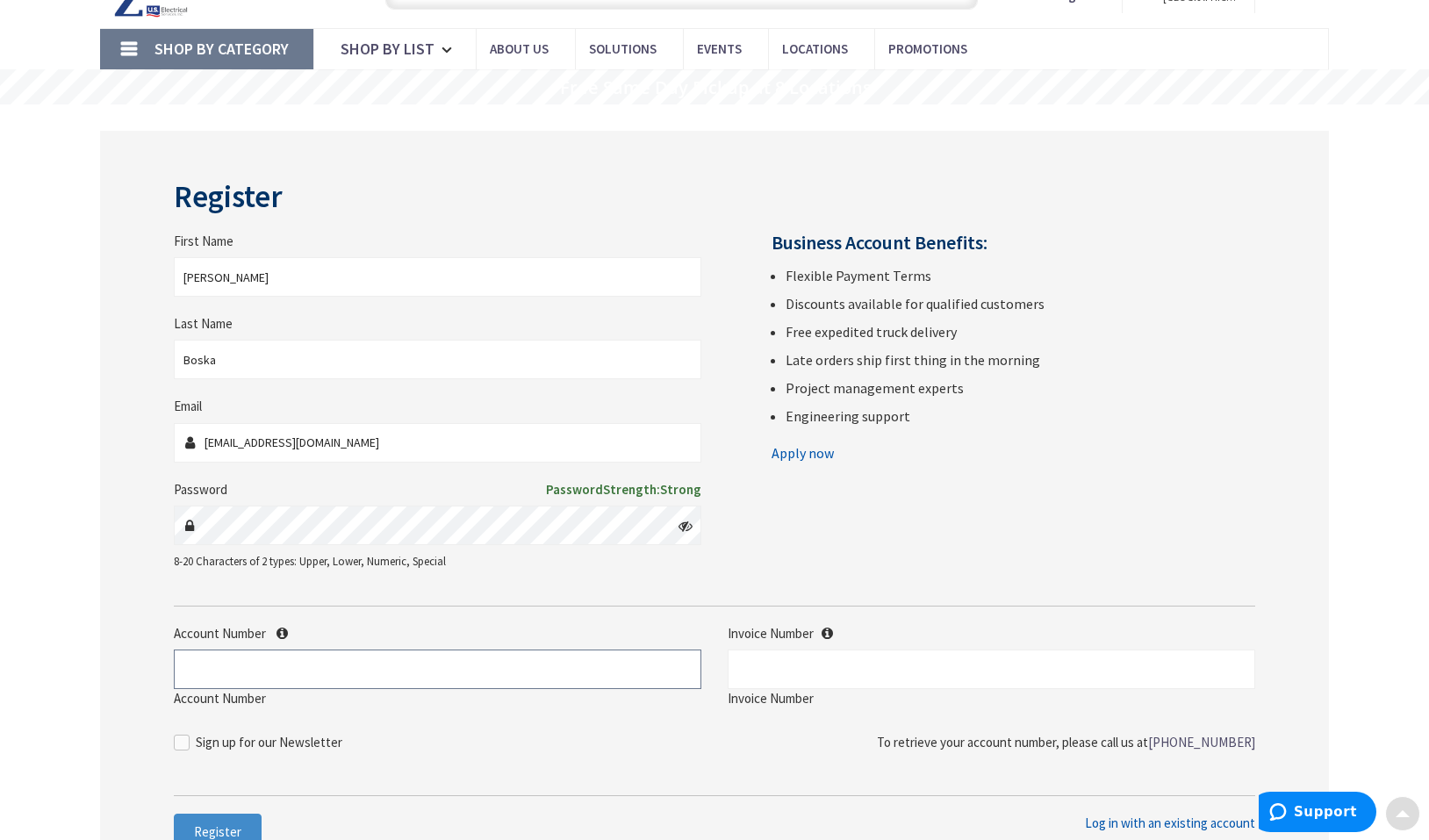
scroll to position [176, 0]
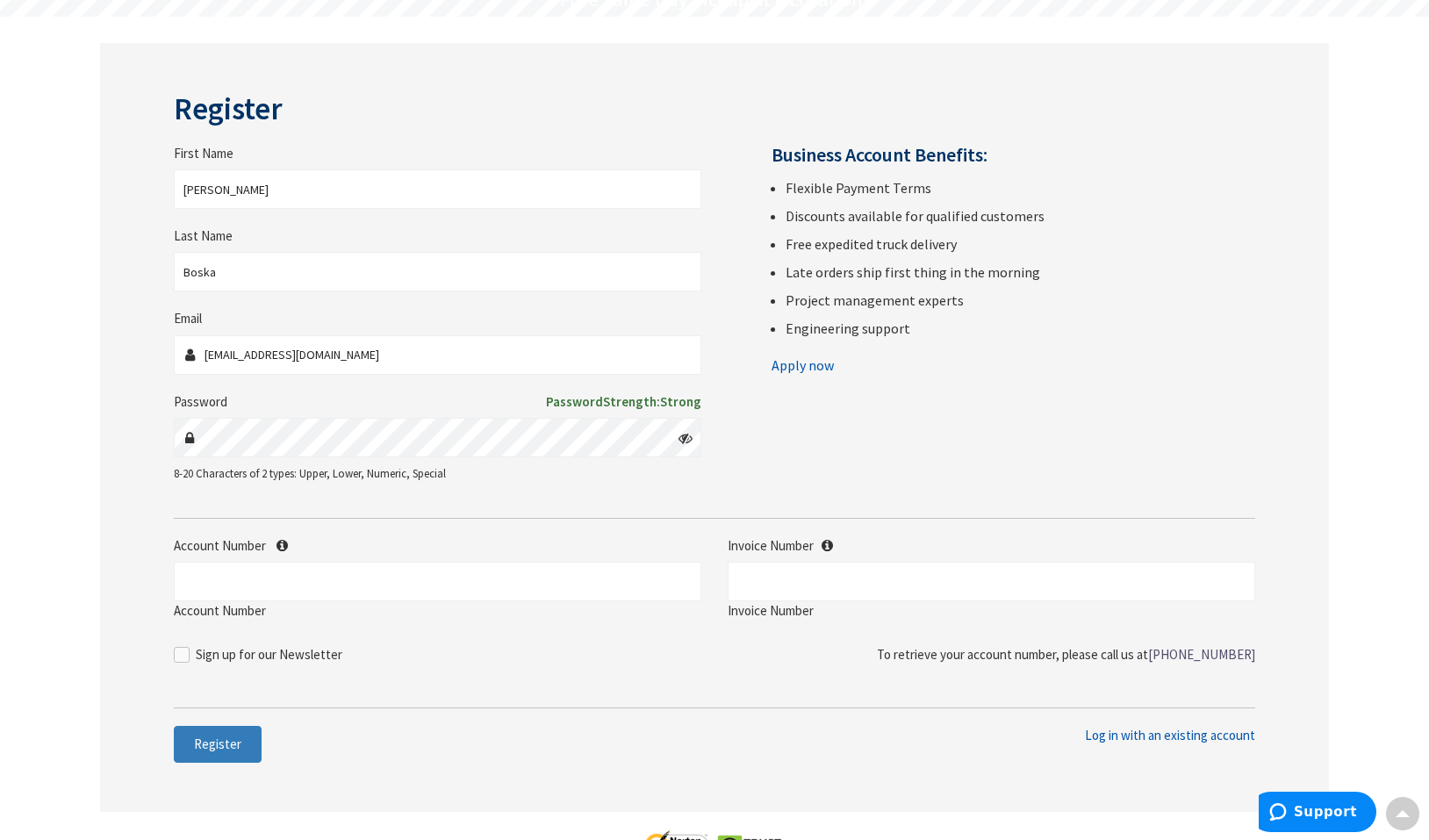
click at [210, 738] on span "Register" at bounding box center [217, 744] width 48 height 17
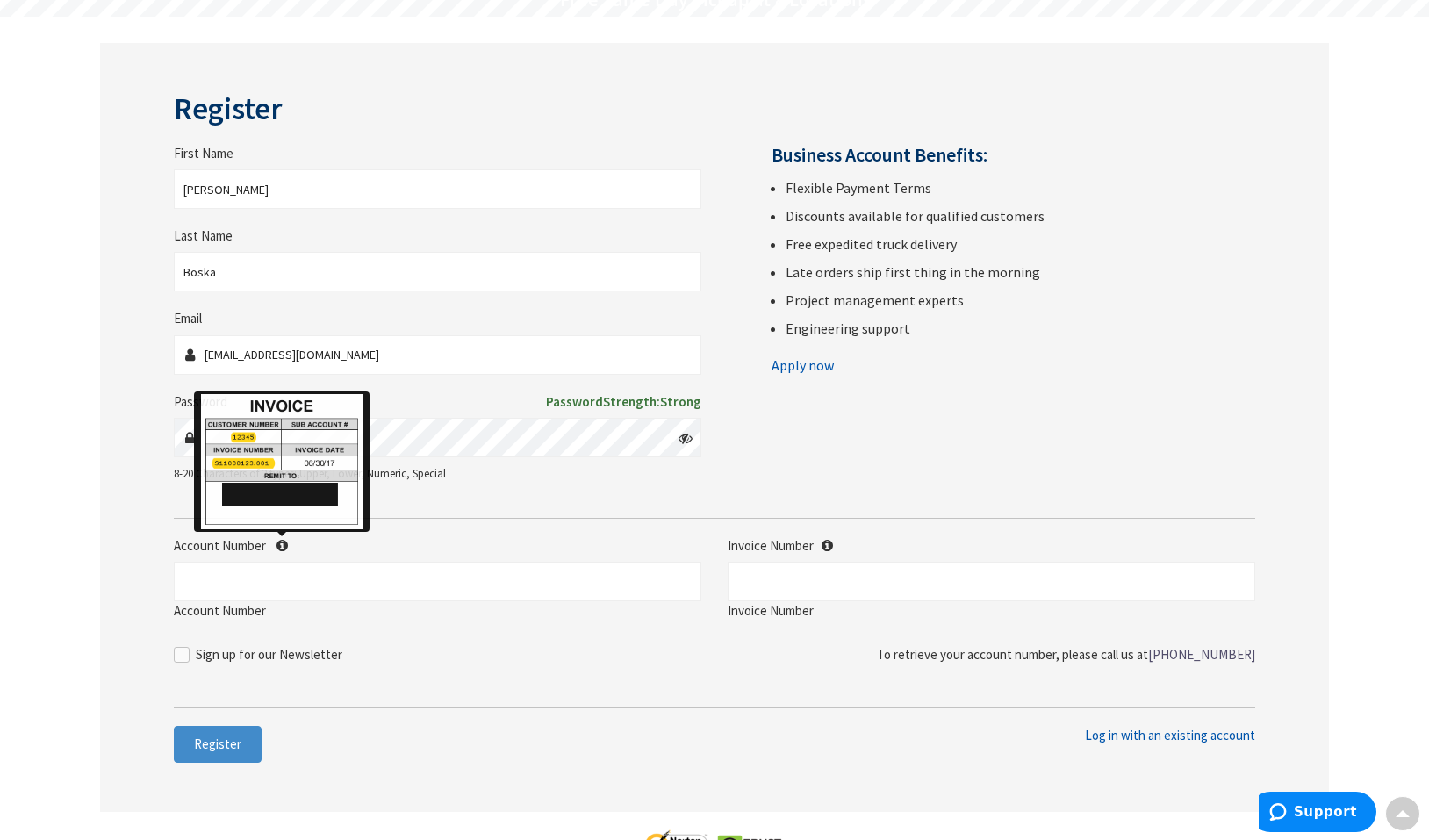
click at [280, 544] on icon at bounding box center [282, 546] width 12 height 14
click at [280, 562] on input "Account Number" at bounding box center [438, 582] width 528 height 40
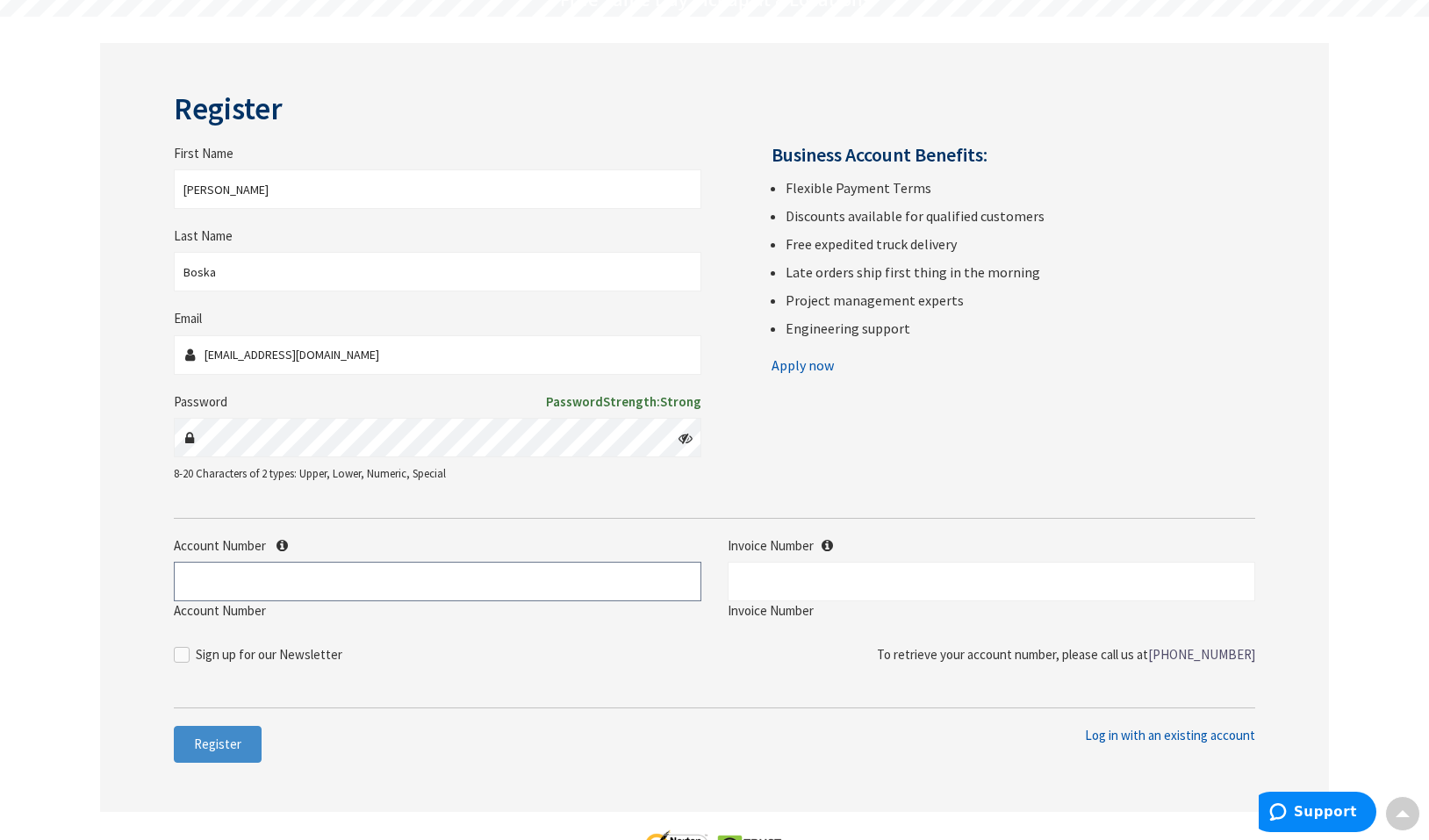
click at [305, 580] on input "Account Number" at bounding box center [438, 582] width 528 height 40
click at [213, 744] on span "Register" at bounding box center [217, 744] width 48 height 17
click at [245, 580] on input "Account Number" at bounding box center [438, 582] width 528 height 40
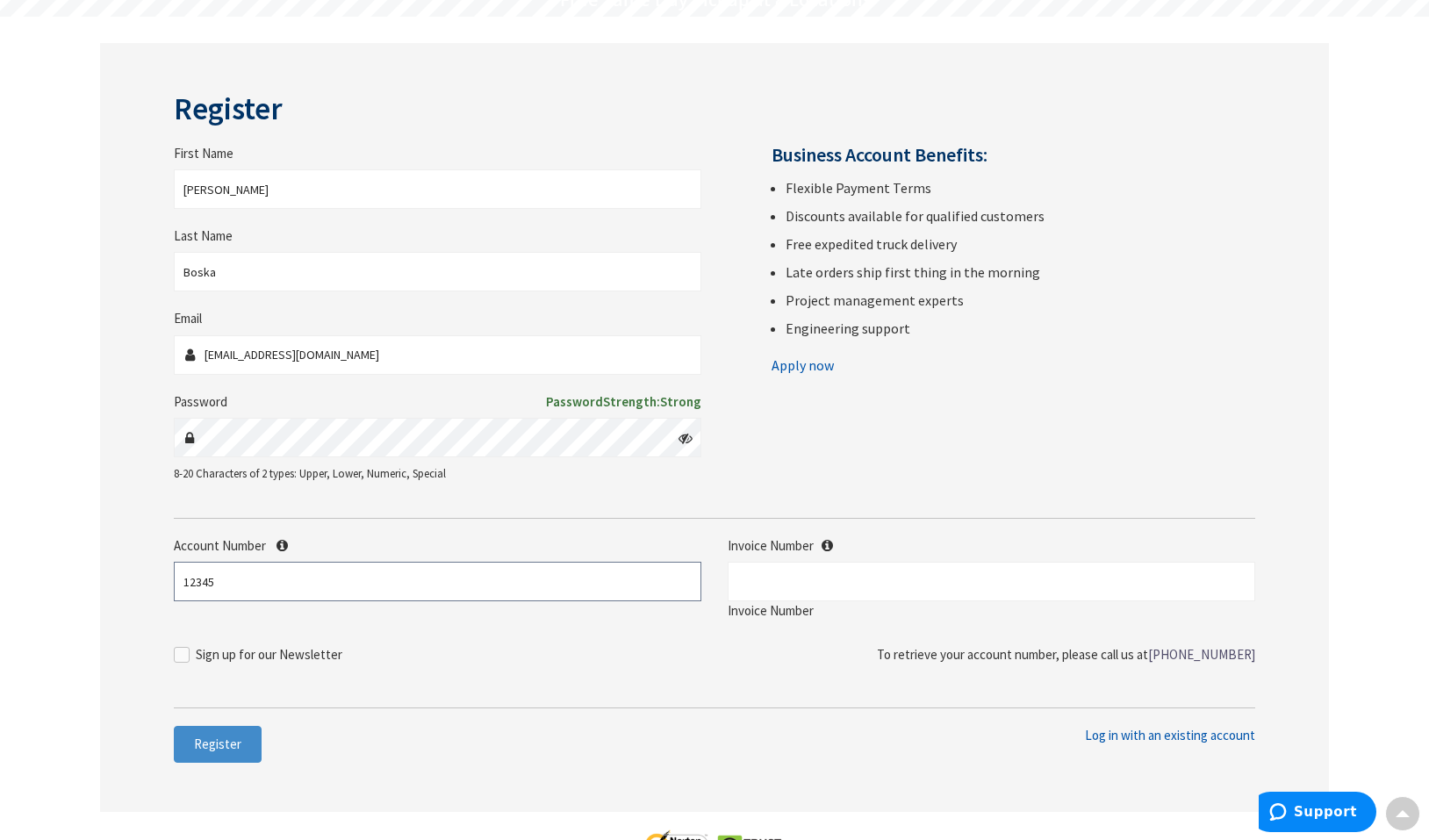
type input "12345"
click at [831, 583] on input "Invoice Number" at bounding box center [991, 582] width 528 height 40
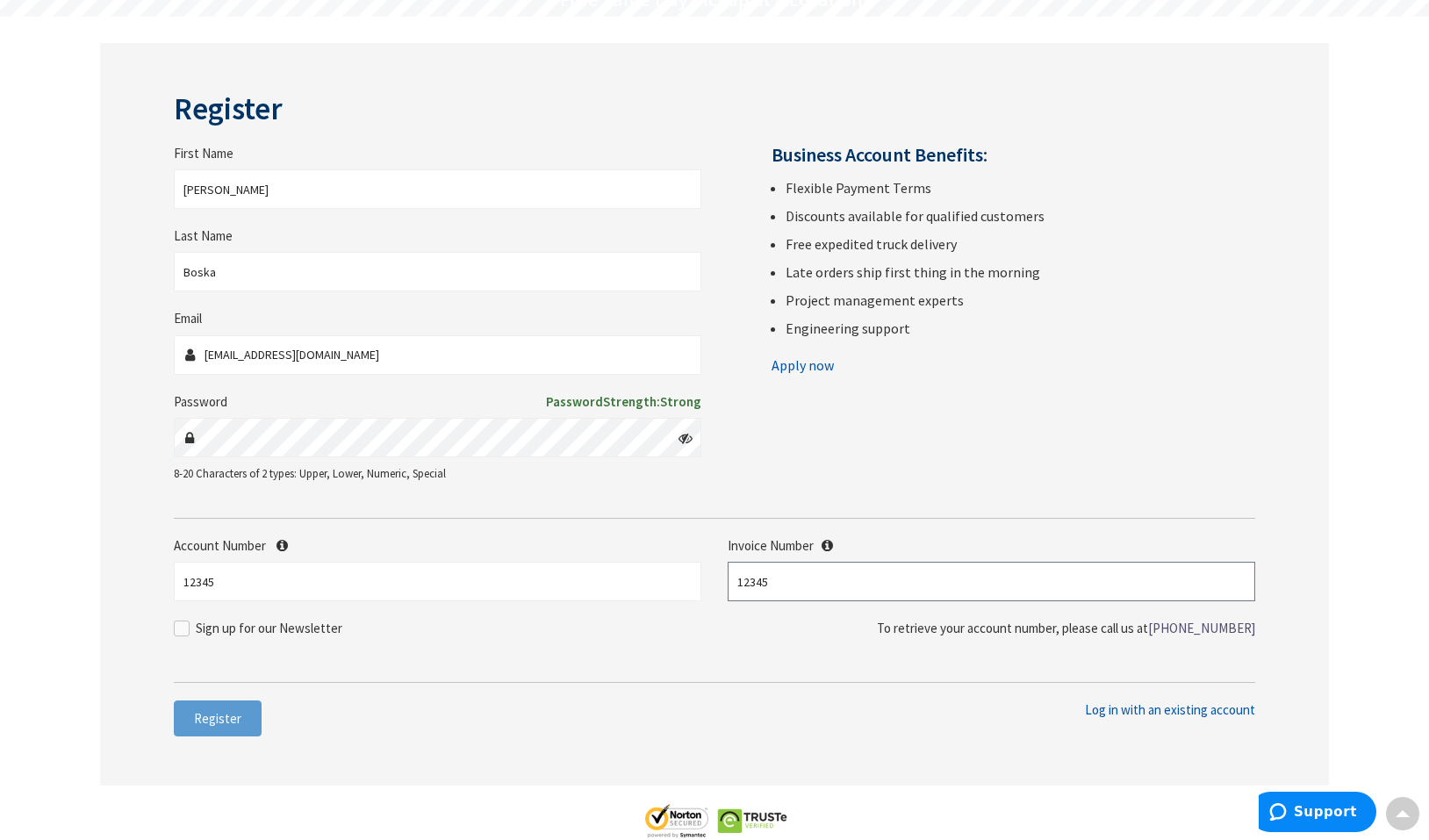
type input "12345"
click at [213, 728] on button "Register" at bounding box center [217, 718] width 87 height 37
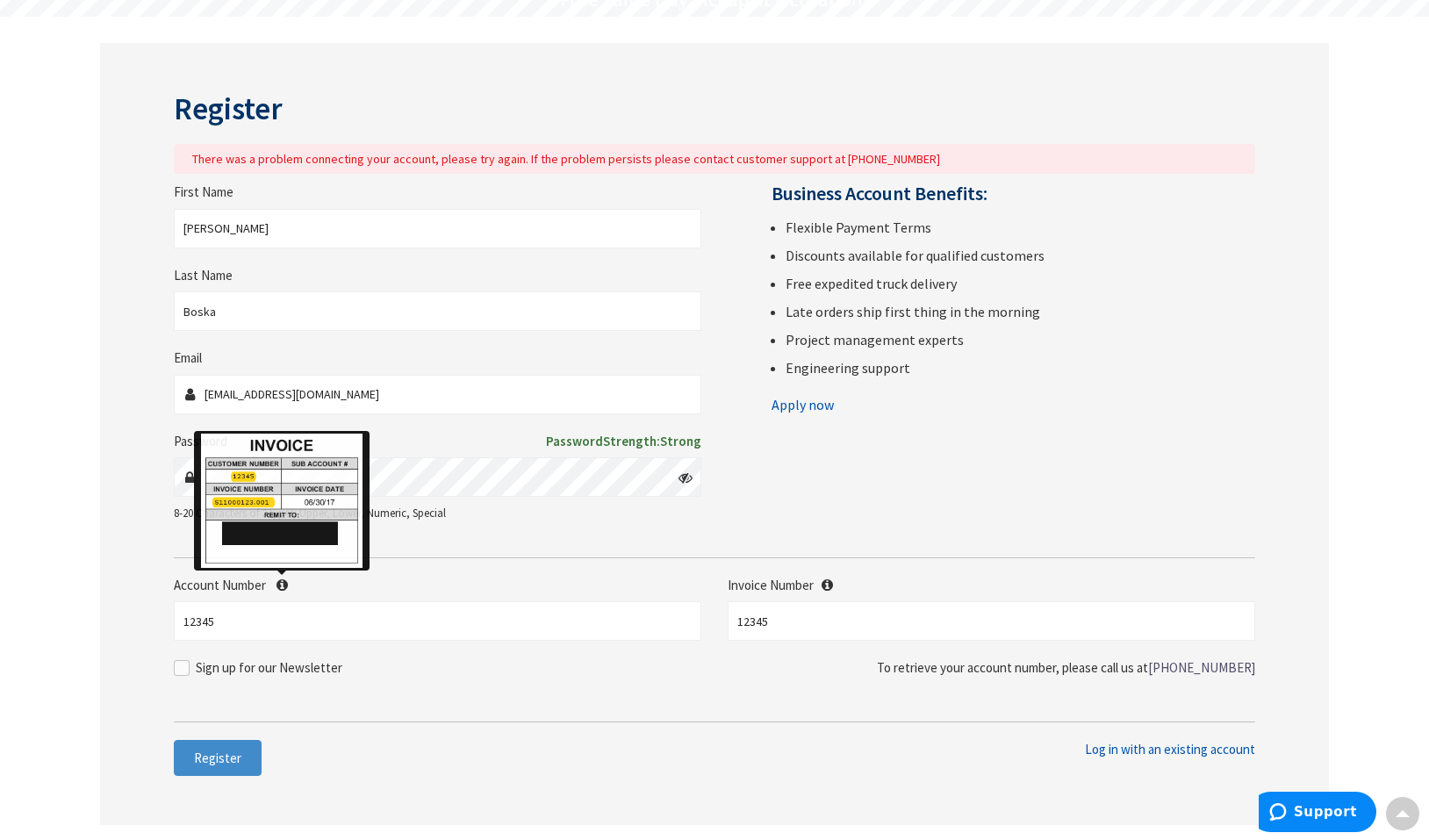
click at [282, 585] on icon at bounding box center [282, 584] width 12 height 14
click at [282, 601] on input "12345" at bounding box center [438, 621] width 528 height 40
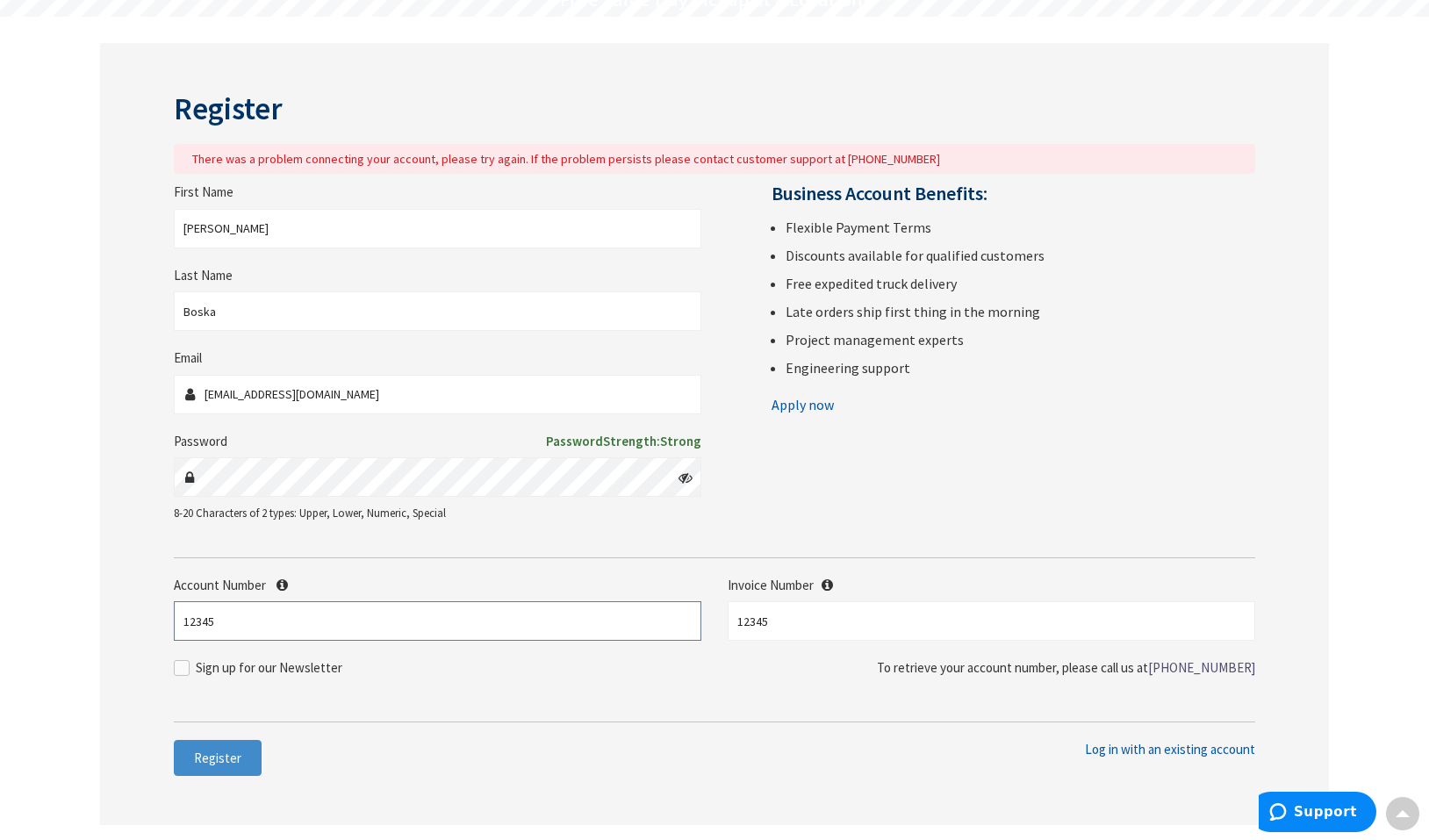
drag, startPoint x: 241, startPoint y: 621, endPoint x: 54, endPoint y: 624, distance: 187.0
click at [54, 624] on div "Skip to Content Toggle Nav Search Cart My Cart Close" at bounding box center [714, 591] width 1429 height 1460
drag, startPoint x: 834, startPoint y: 628, endPoint x: 517, endPoint y: 651, distance: 317.8
click at [518, 651] on div "Account Number Invoice Number 12345" at bounding box center [714, 617] width 1108 height 83
click at [481, 701] on form "First Name James Last Name Boska Email jamesboska@gmail.com Password Password S…" at bounding box center [714, 452] width 1081 height 539
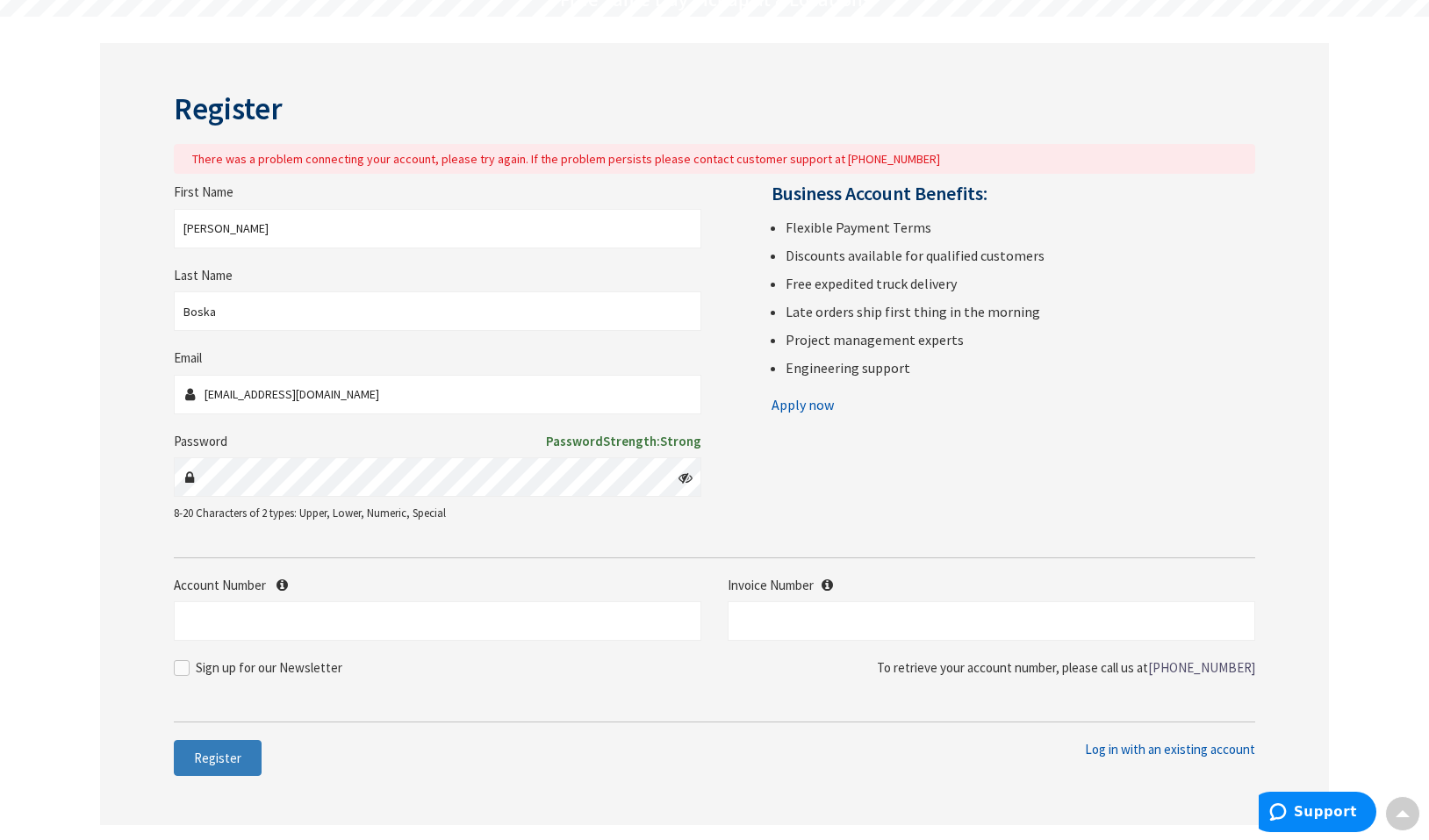
click at [213, 760] on span "Register" at bounding box center [217, 757] width 48 height 17
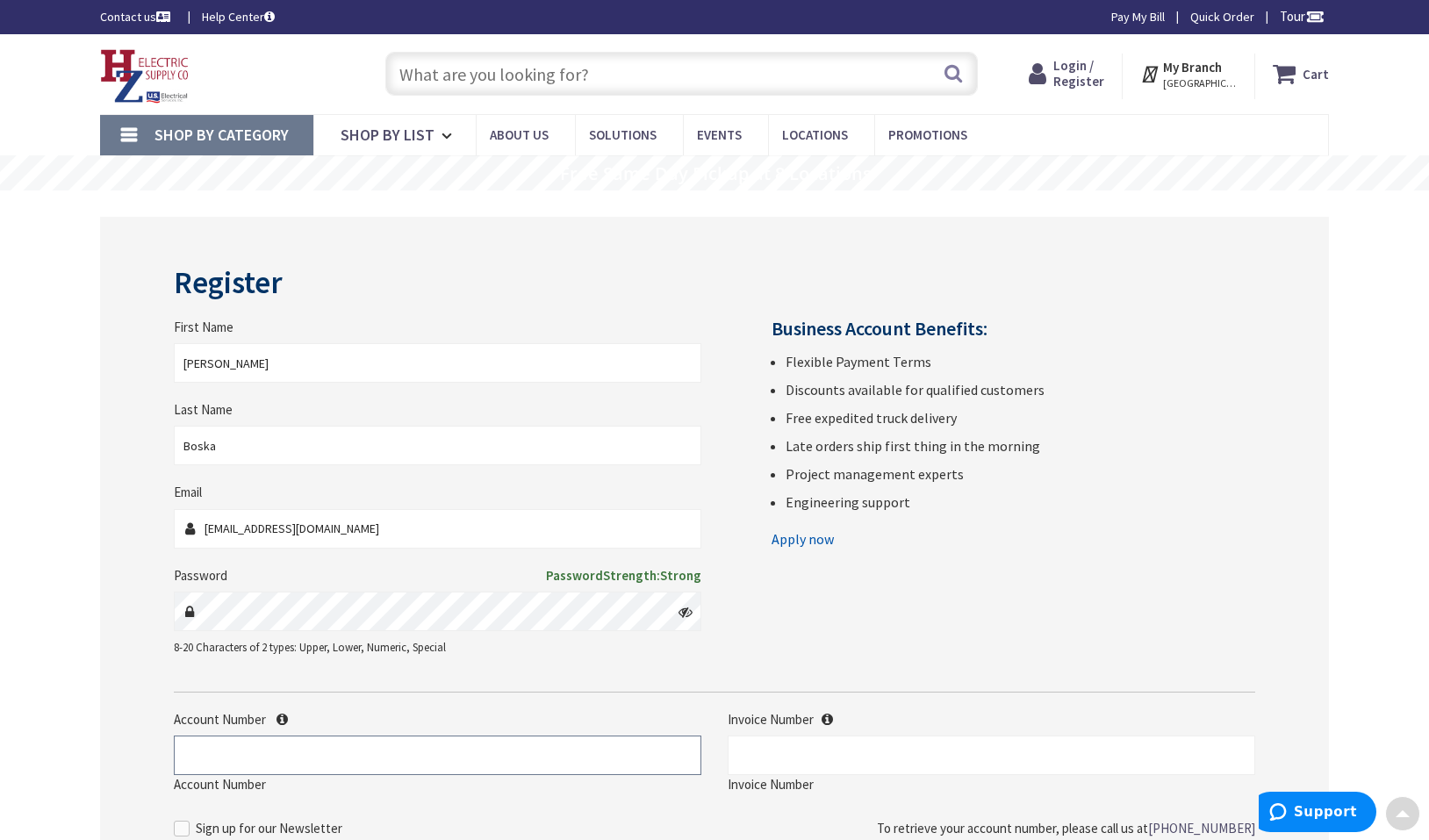
scroll to position [0, 0]
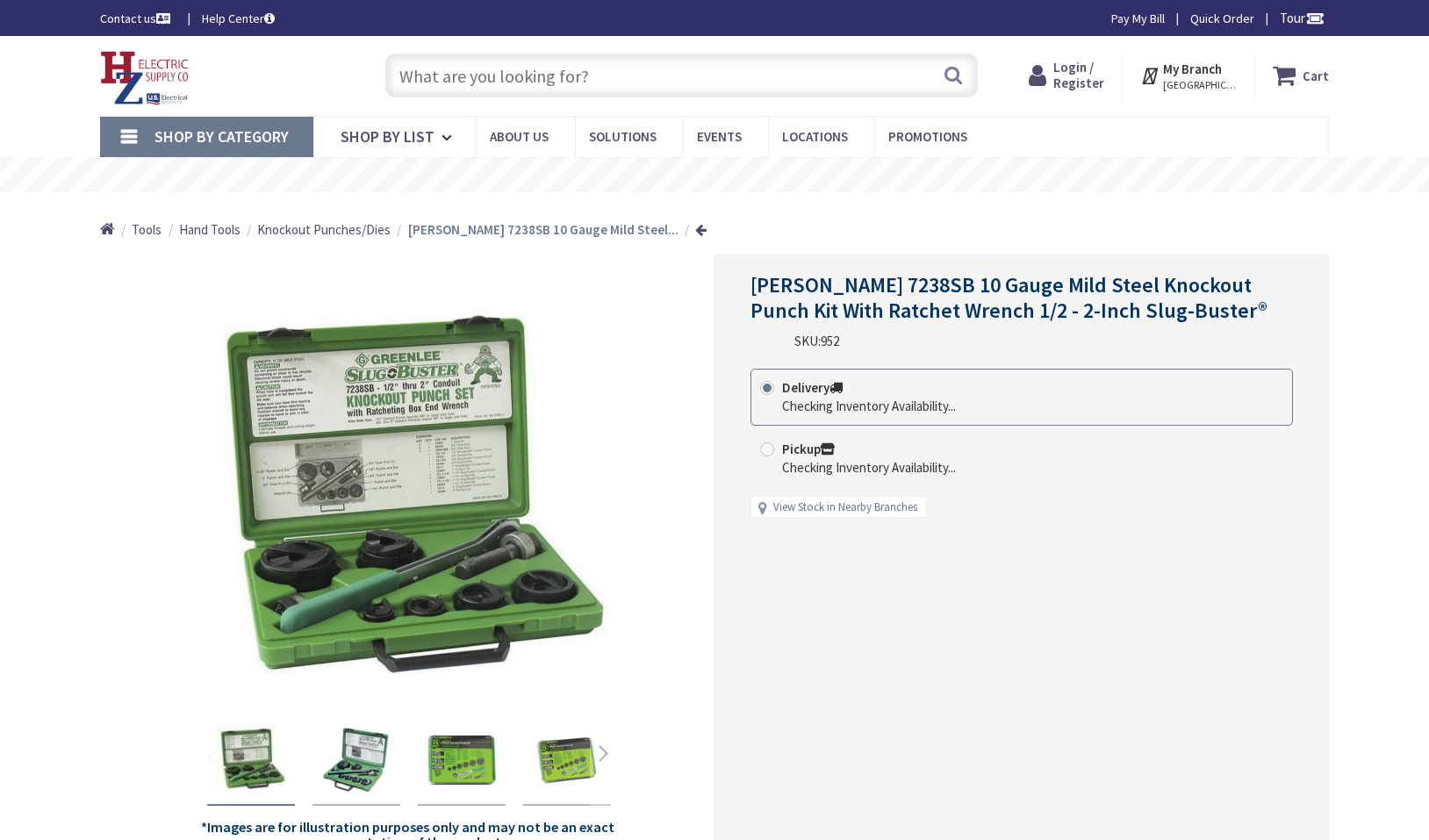
radio input "true"
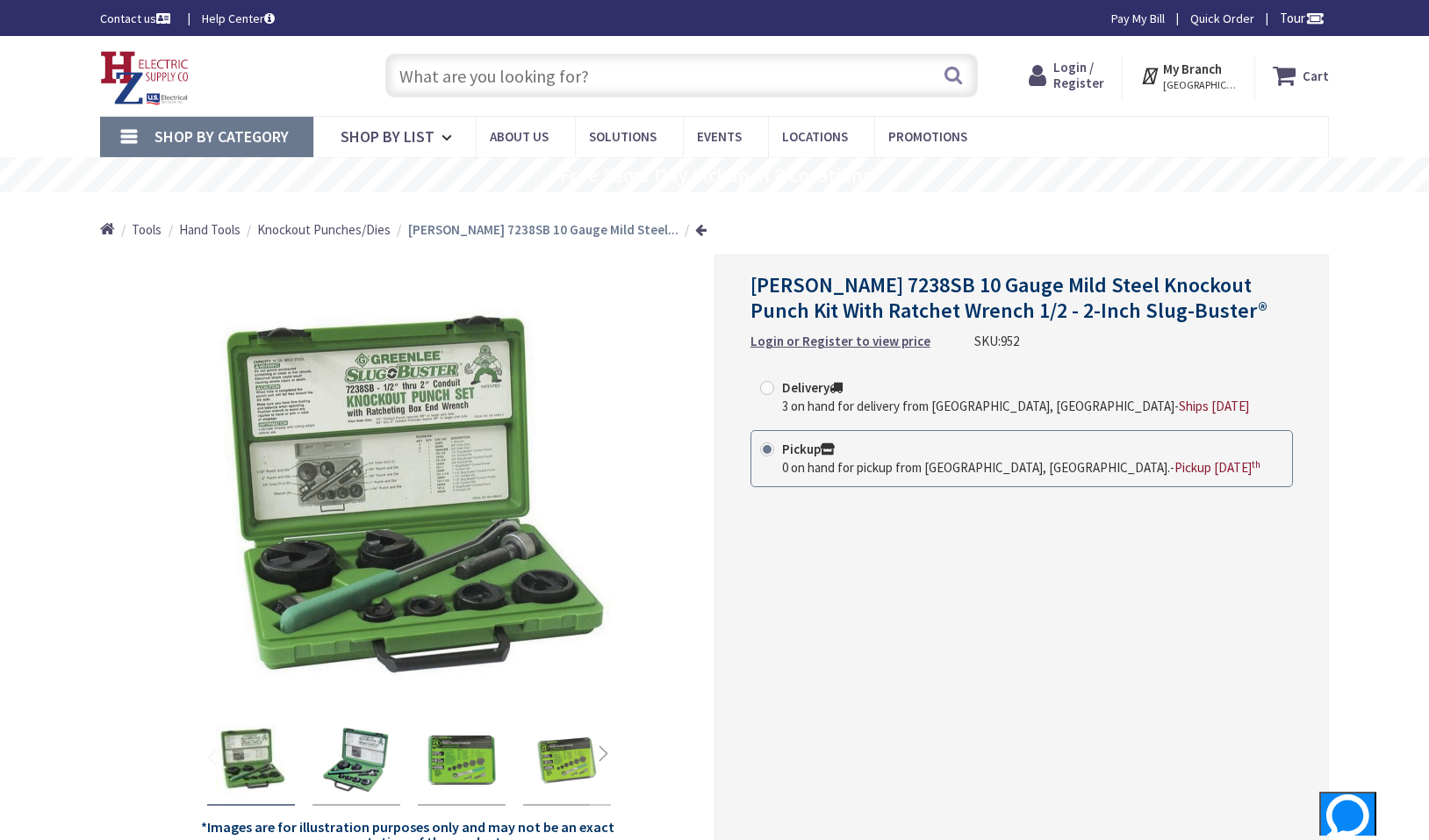
click at [855, 347] on strong "Login or Register to view price" at bounding box center [840, 340] width 180 height 17
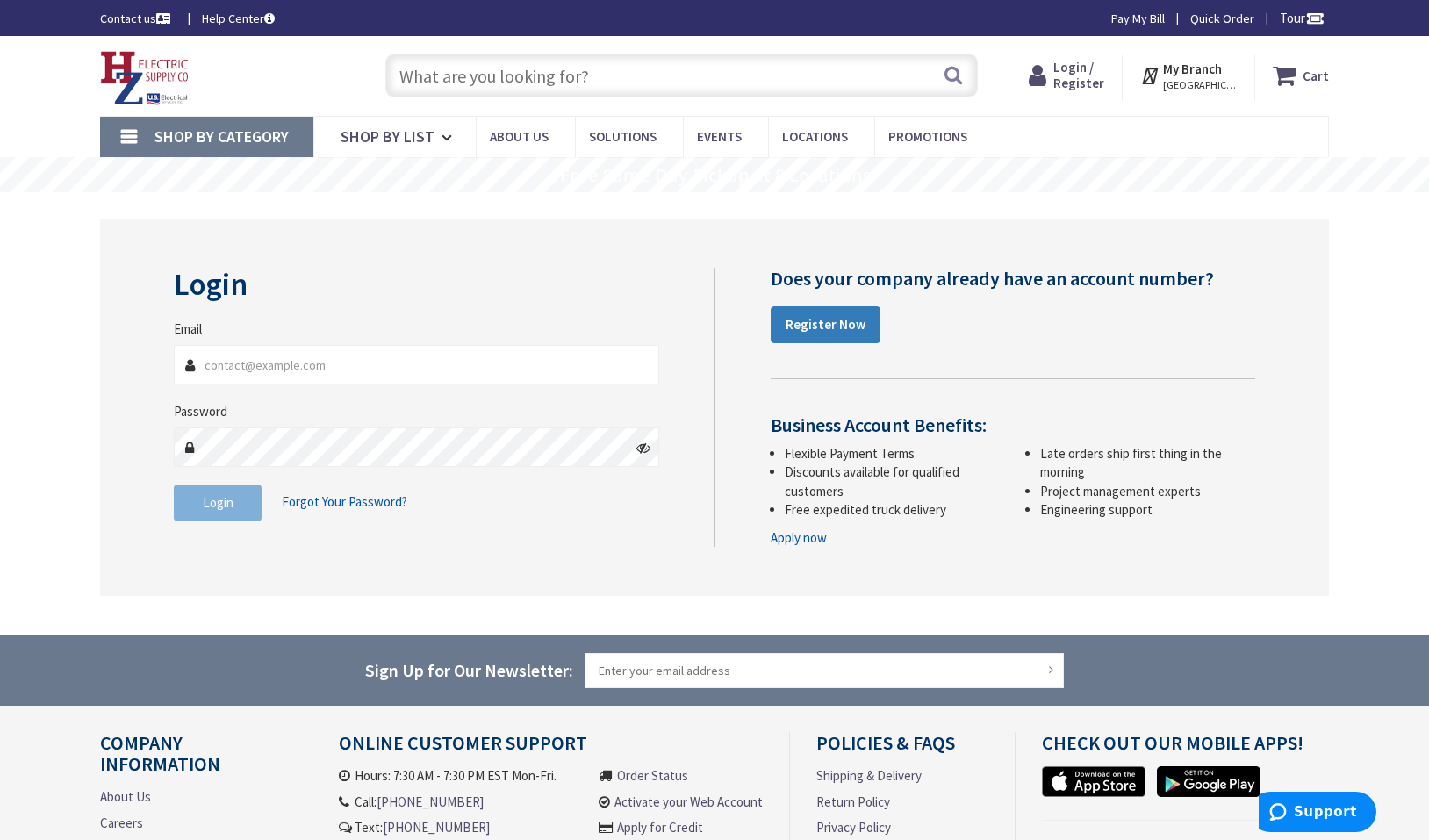
click at [844, 321] on strong "Register Now" at bounding box center [825, 324] width 80 height 17
